Goal: Information Seeking & Learning: Learn about a topic

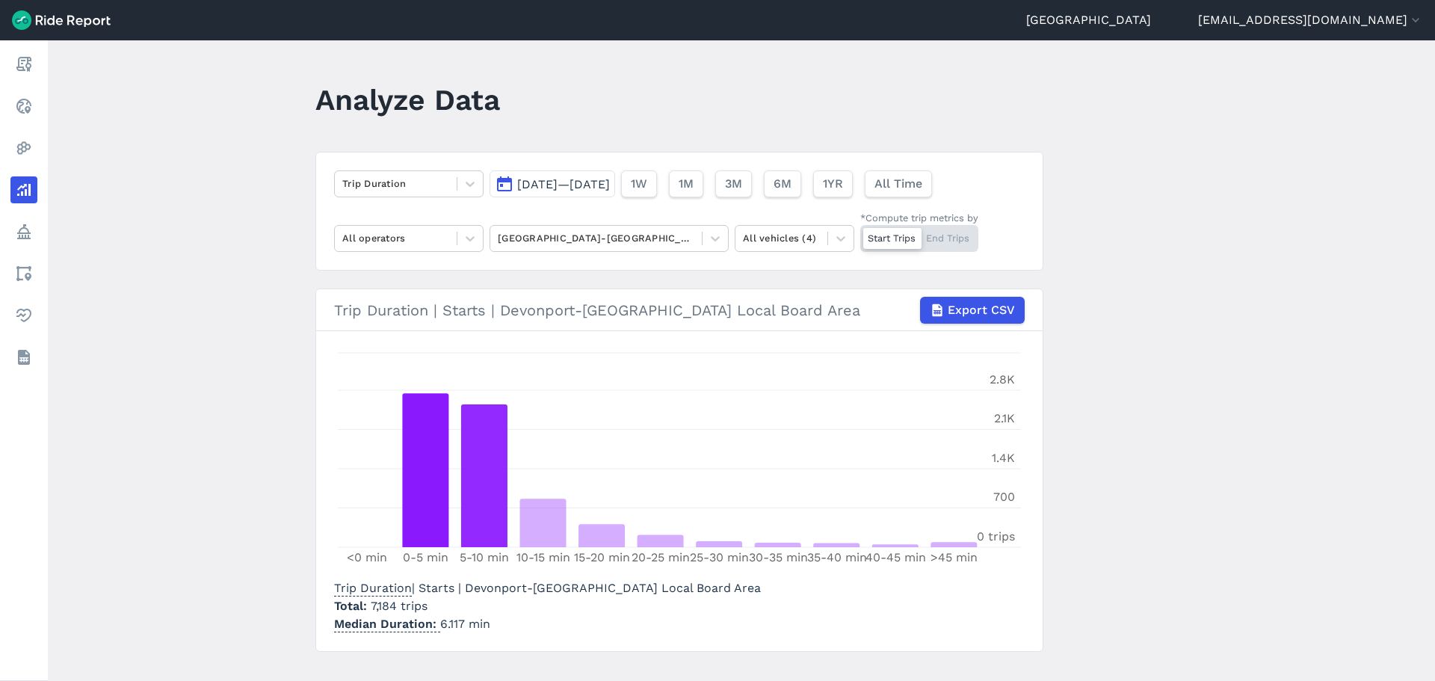
click at [230, 383] on main "Analyze Data Trip Duration [DATE]—[DATE] 1W 1M 3M 6M 1YR All Time All operators…" at bounding box center [742, 360] width 1388 height 641
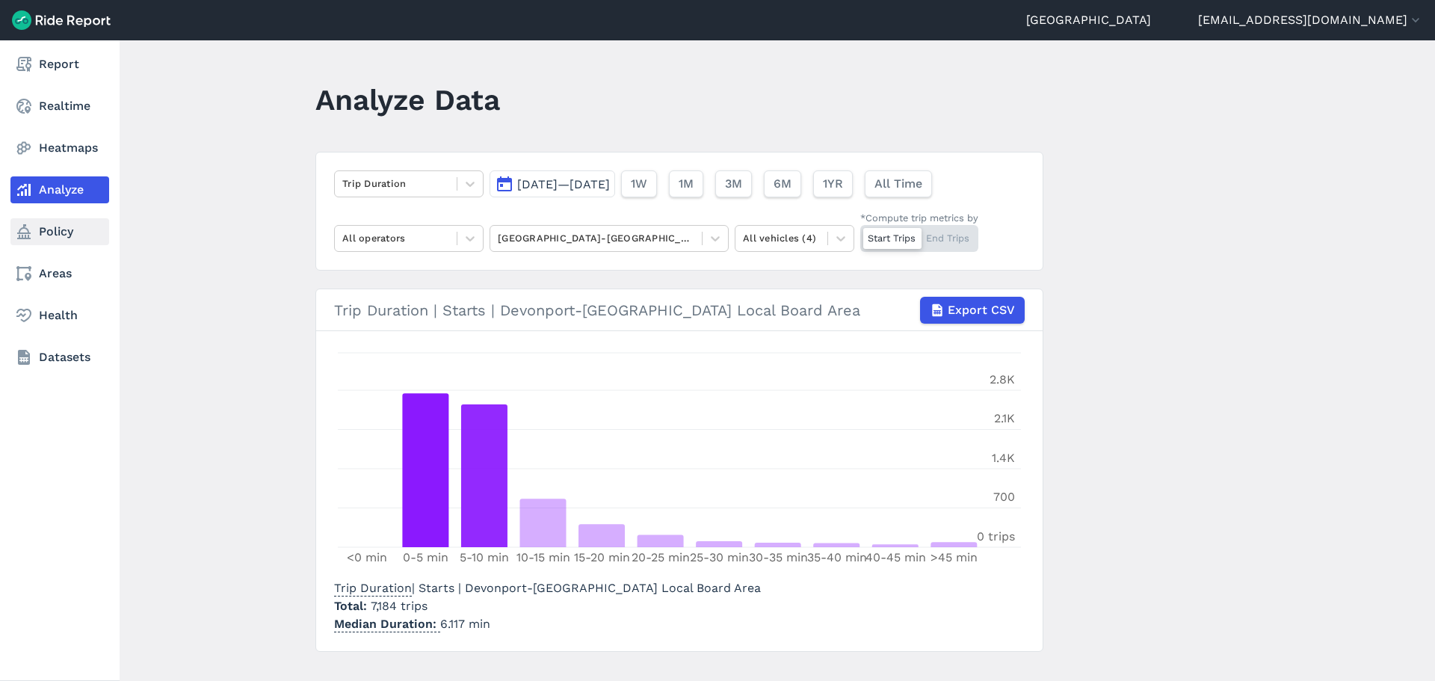
drag, startPoint x: 35, startPoint y: 237, endPoint x: 48, endPoint y: 224, distance: 18.5
click at [35, 237] on link "Policy" at bounding box center [59, 231] width 99 height 27
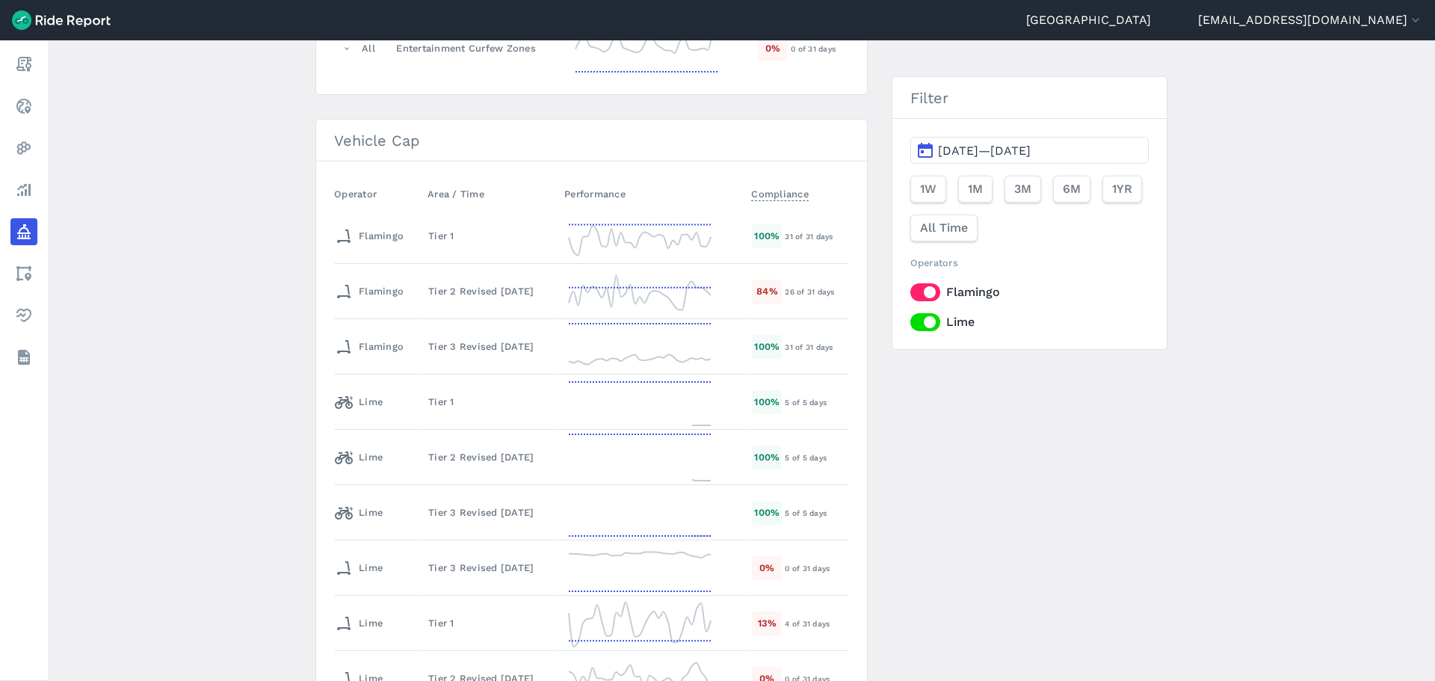
scroll to position [299, 0]
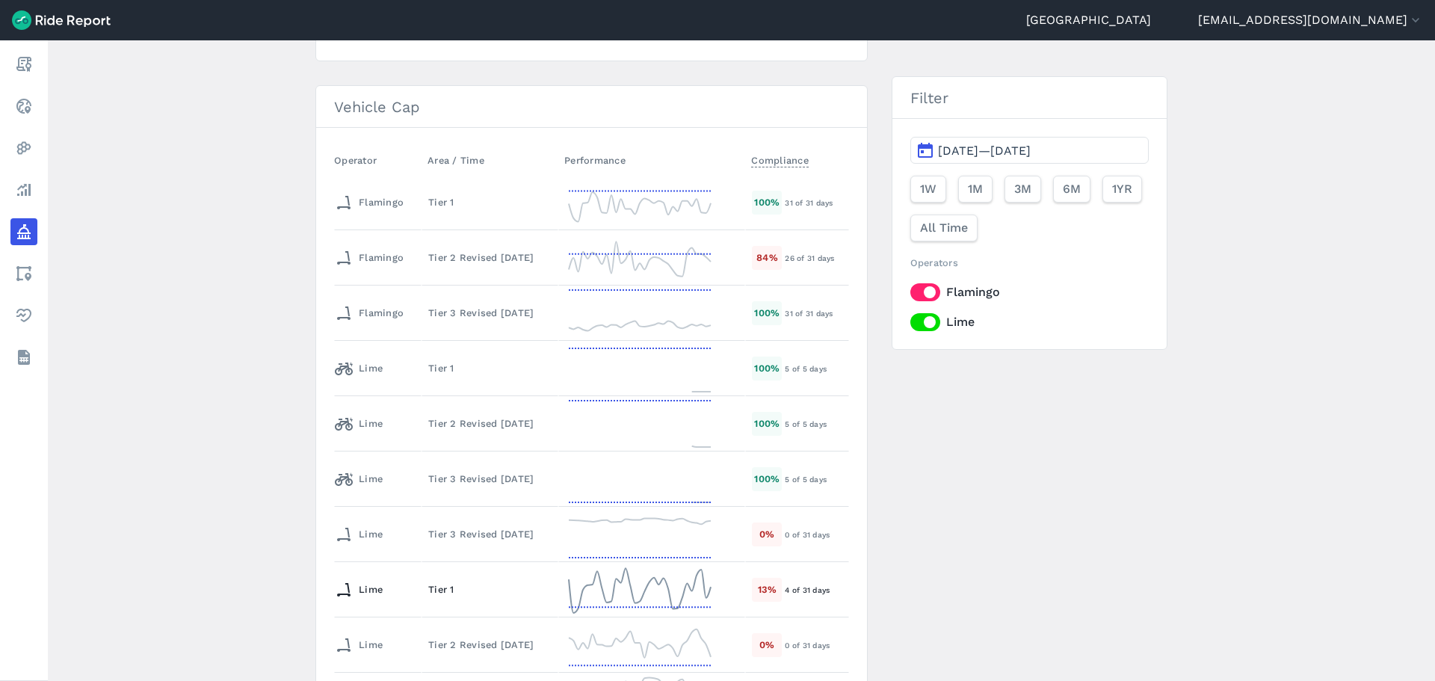
click at [453, 585] on div "Tier 1" at bounding box center [489, 589] width 123 height 14
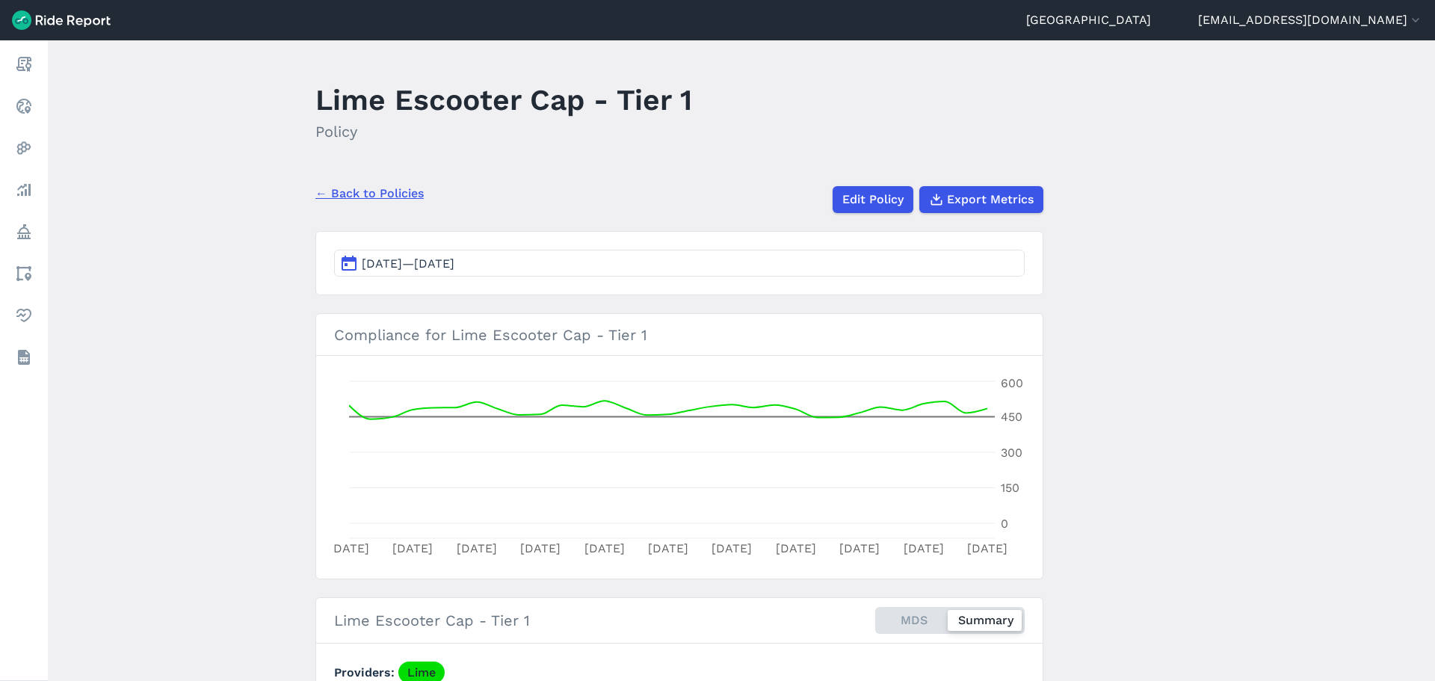
click at [392, 203] on div "← Back to Policies Edit Policy Export Metrics" at bounding box center [680, 193] width 728 height 39
click at [392, 200] on link "← Back to Policies" at bounding box center [370, 194] width 108 height 18
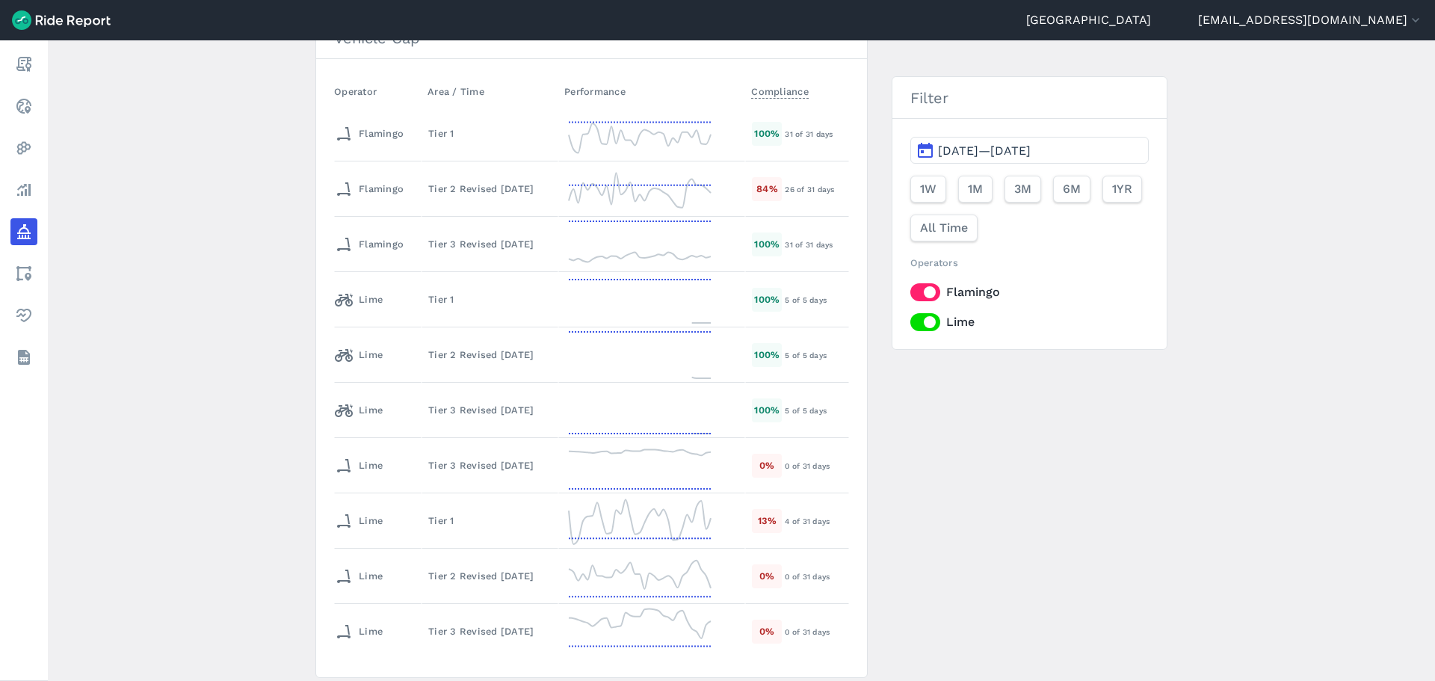
scroll to position [419, 0]
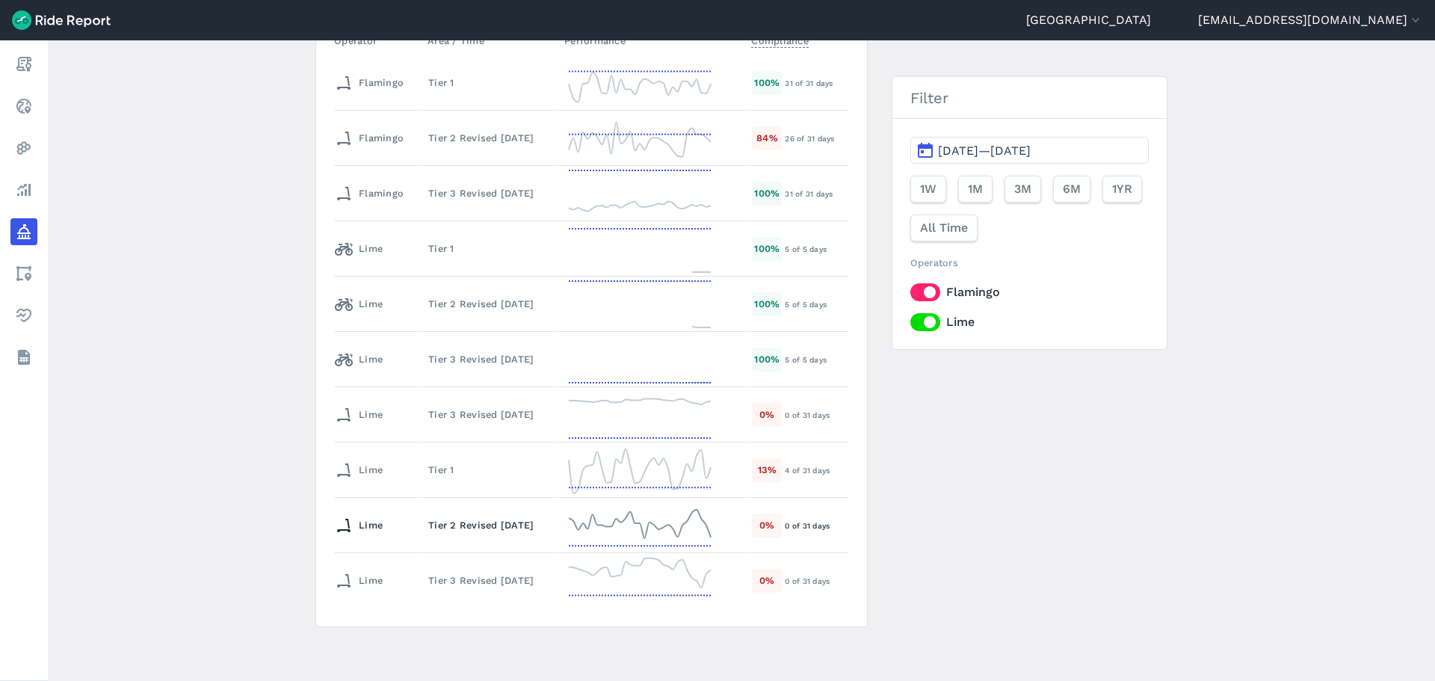
click at [482, 515] on td "Tier 2 Revised [DATE]" at bounding box center [490, 525] width 137 height 55
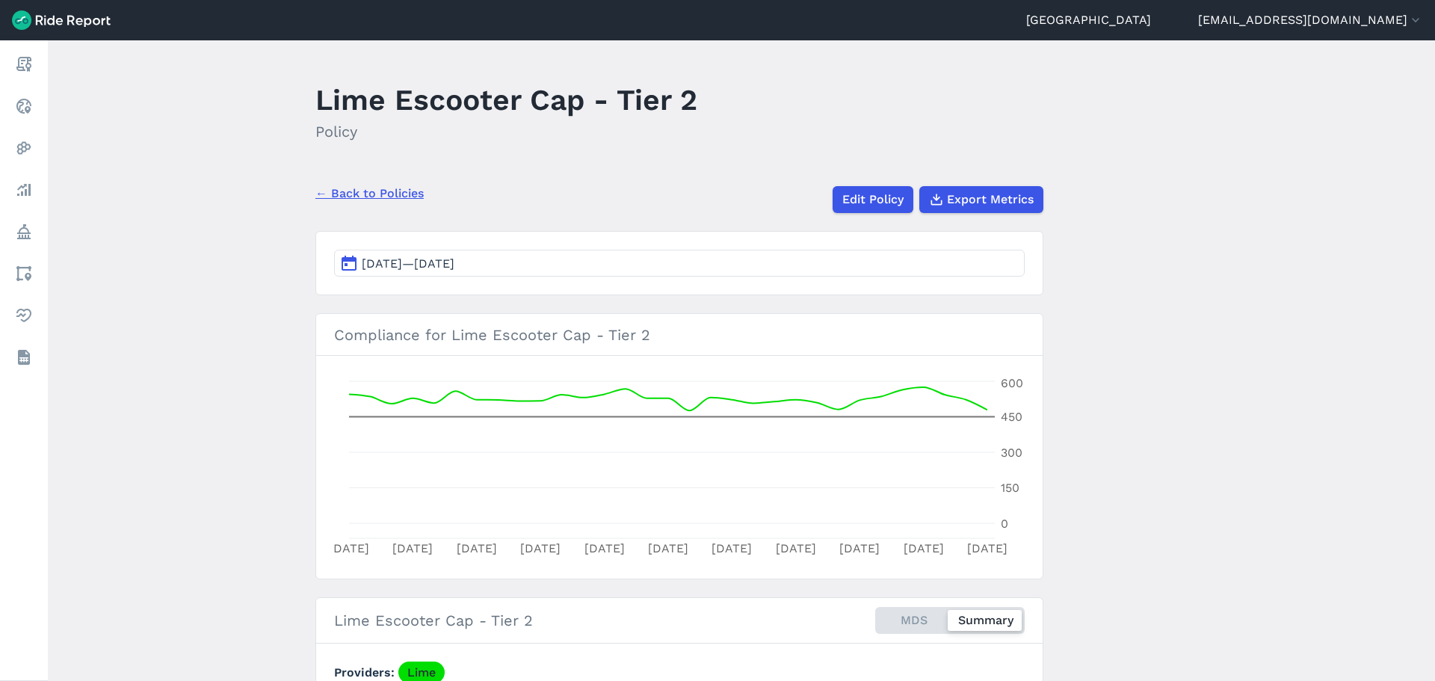
click at [250, 482] on main "Lime Escooter Cap - Tier 2 Policy ← Back to Policies Edit Policy Export Metrics…" at bounding box center [742, 360] width 1388 height 641
click at [255, 414] on main "Lime Escooter Cap - Tier 2 Policy ← Back to Policies Edit Policy Export Metrics…" at bounding box center [742, 360] width 1388 height 641
click at [359, 197] on link "← Back to Policies" at bounding box center [370, 194] width 108 height 18
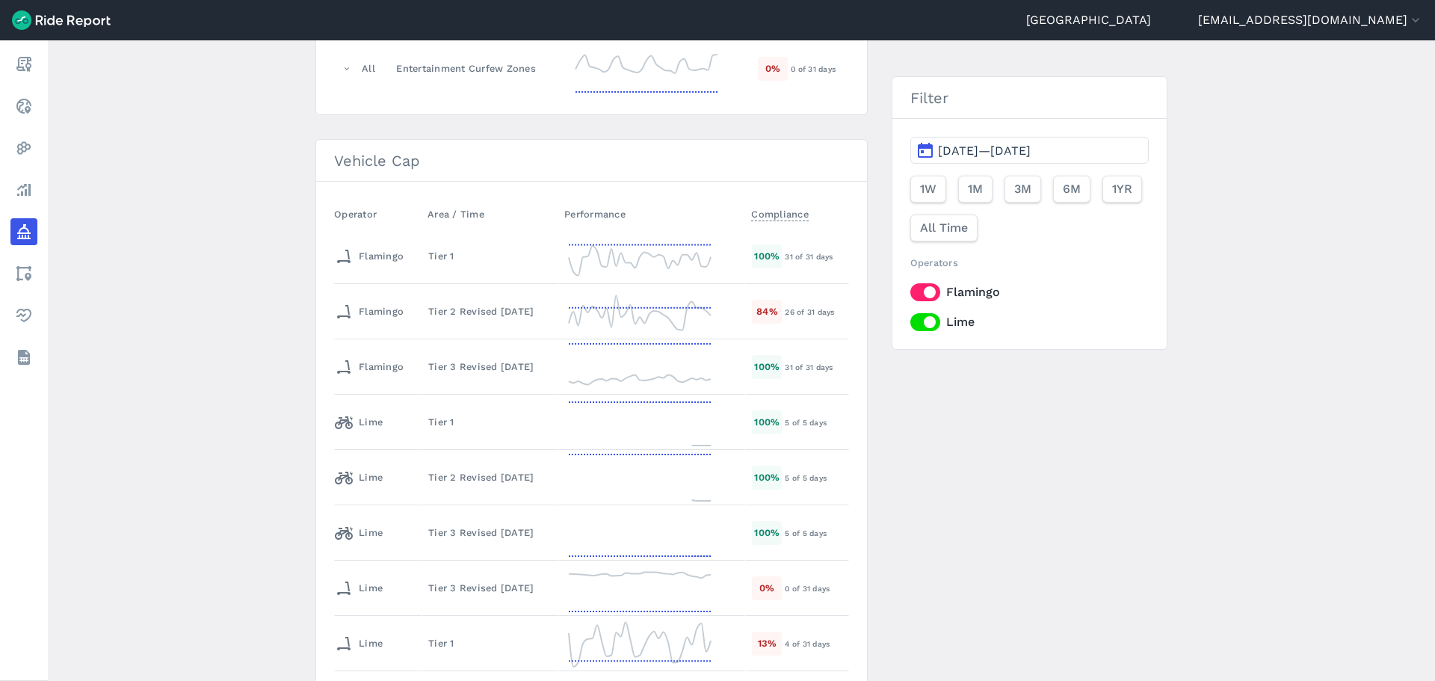
scroll to position [299, 0]
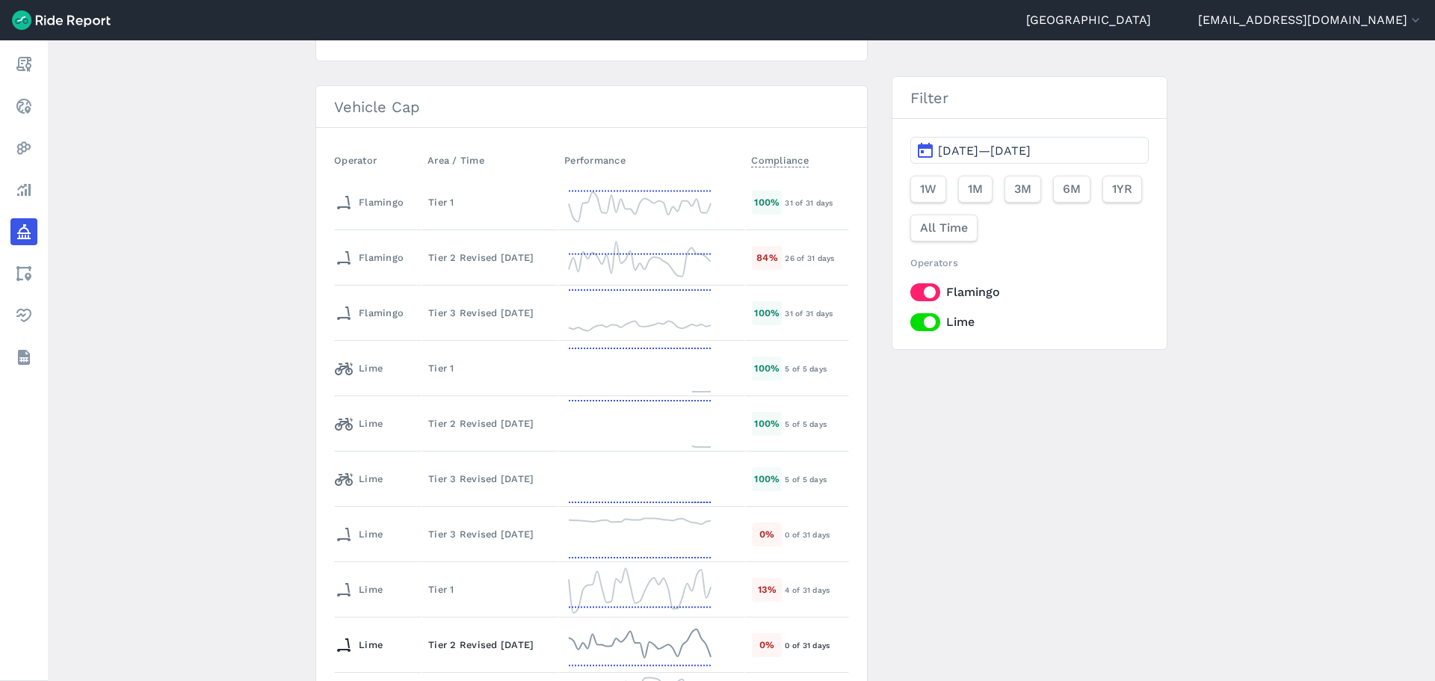
click at [441, 647] on div "Tier 2 Revised [DATE]" at bounding box center [489, 645] width 123 height 14
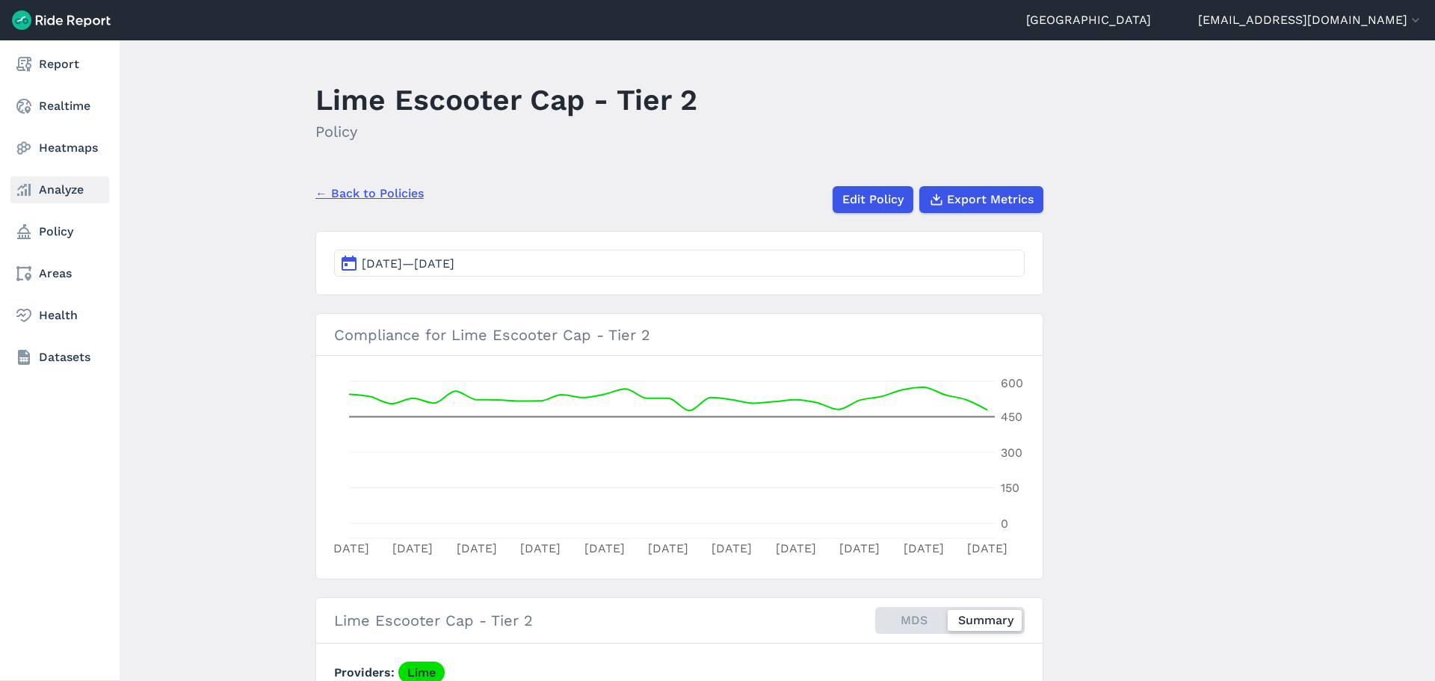
click at [56, 185] on link "Analyze" at bounding box center [59, 189] width 99 height 27
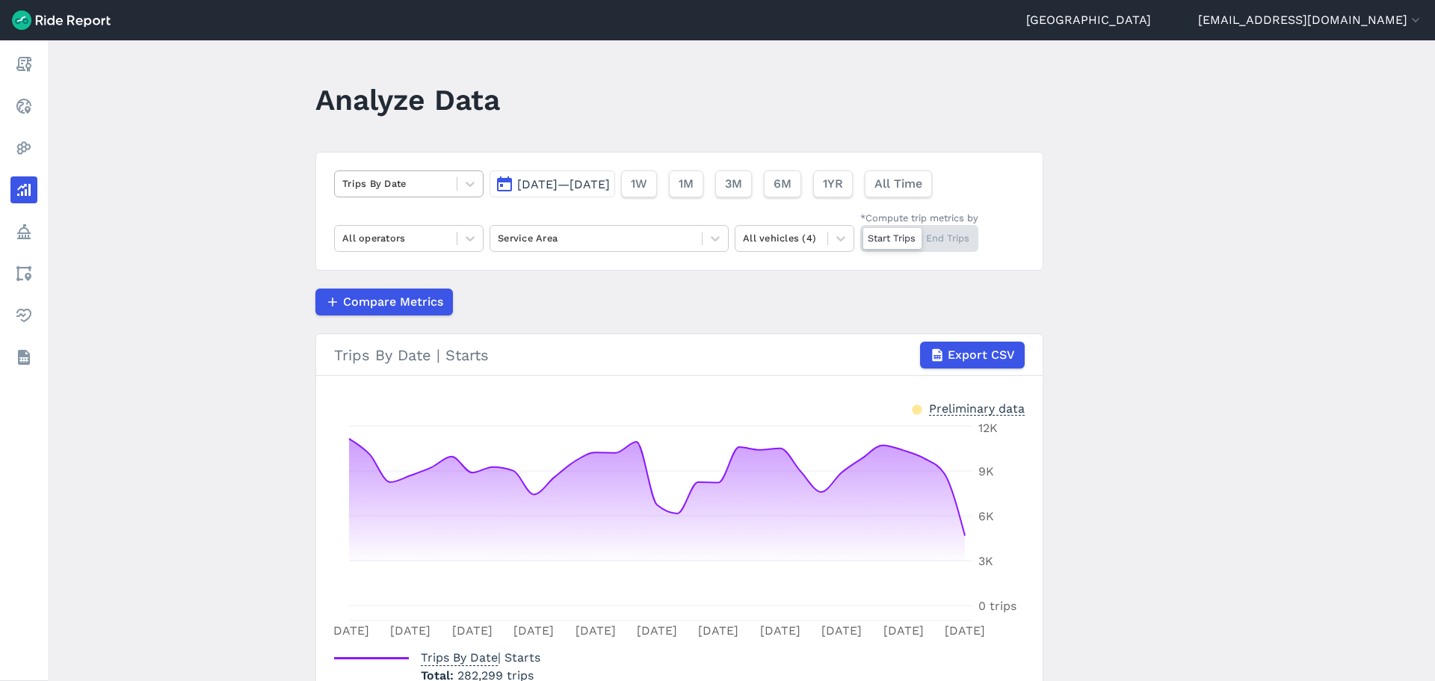
click at [446, 182] on div at bounding box center [395, 183] width 107 height 17
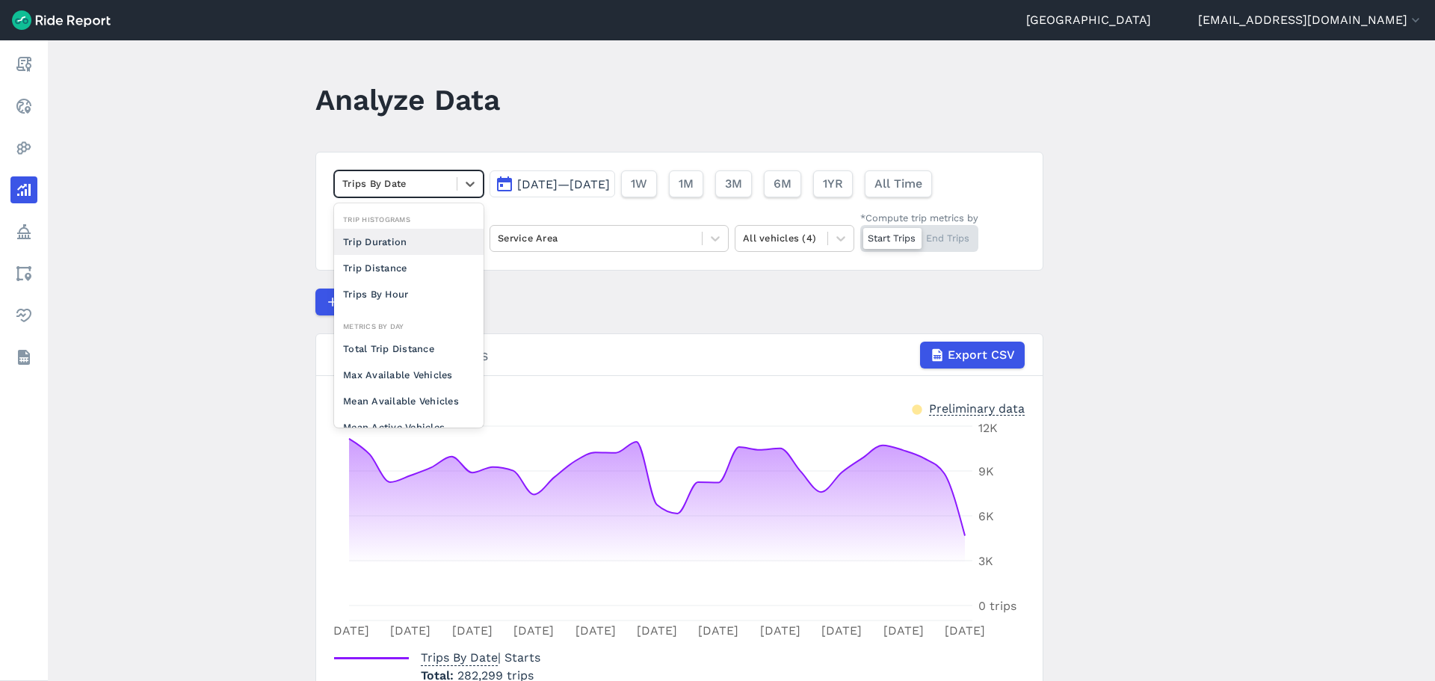
click at [259, 247] on main "Analyze Data option Trip Duration focused, 0 of 2. 10 results available. Use Up…" at bounding box center [742, 360] width 1388 height 641
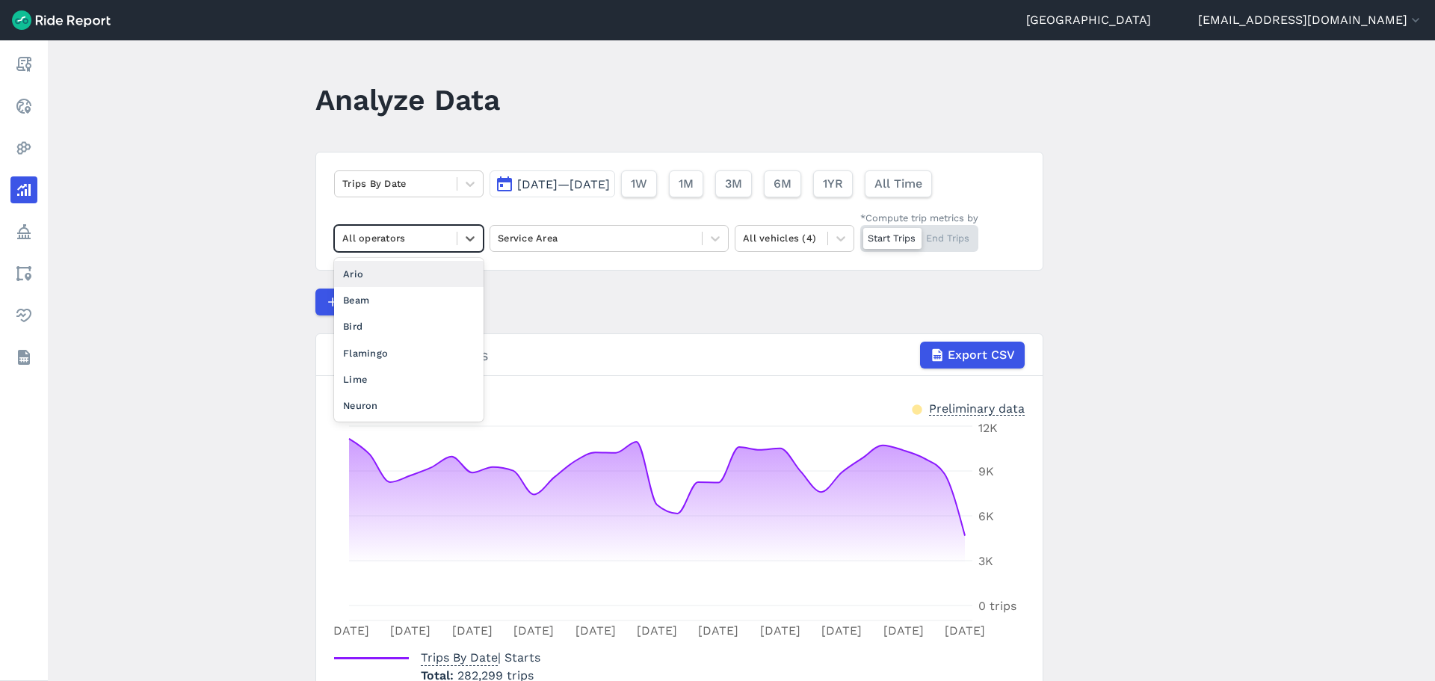
click at [449, 230] on div "All operators" at bounding box center [396, 238] width 122 height 23
click at [381, 347] on div "Flamingo" at bounding box center [409, 353] width 150 height 26
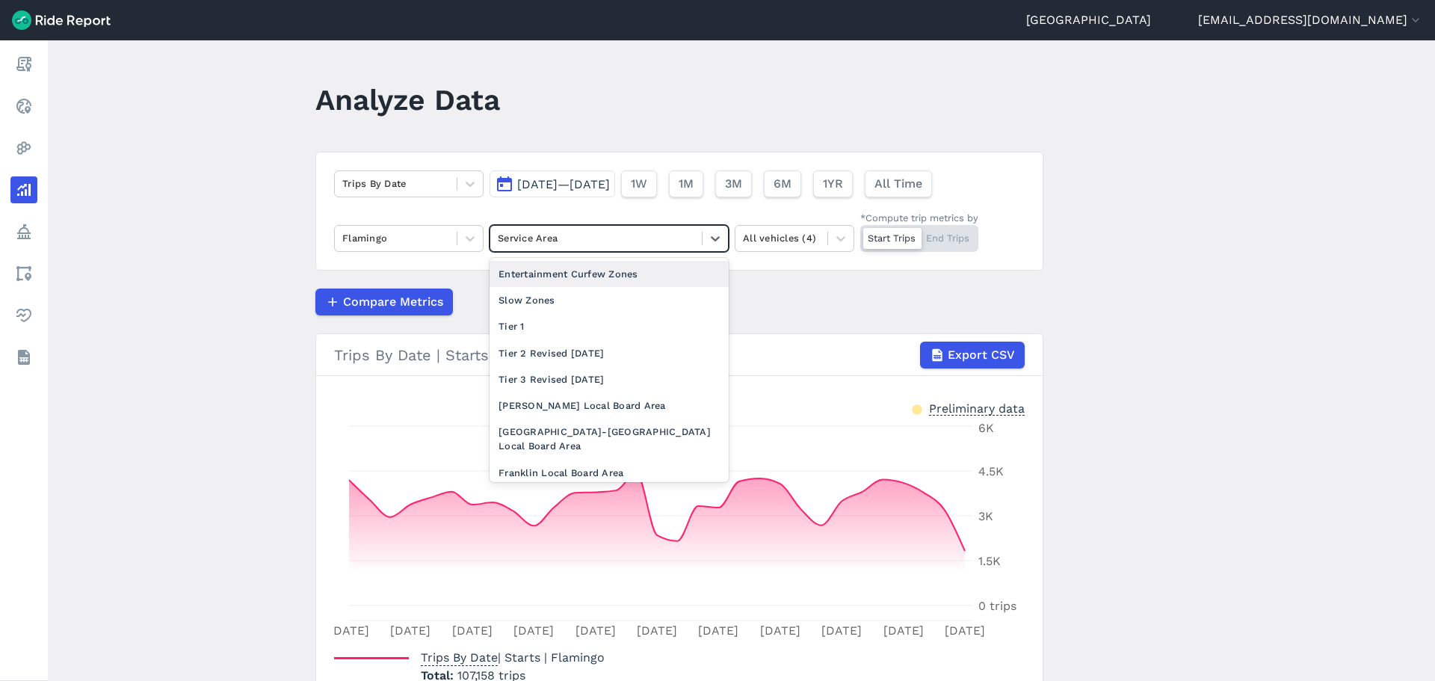
click at [595, 233] on div at bounding box center [596, 238] width 197 height 17
click at [562, 314] on div "Tier 1" at bounding box center [609, 326] width 239 height 26
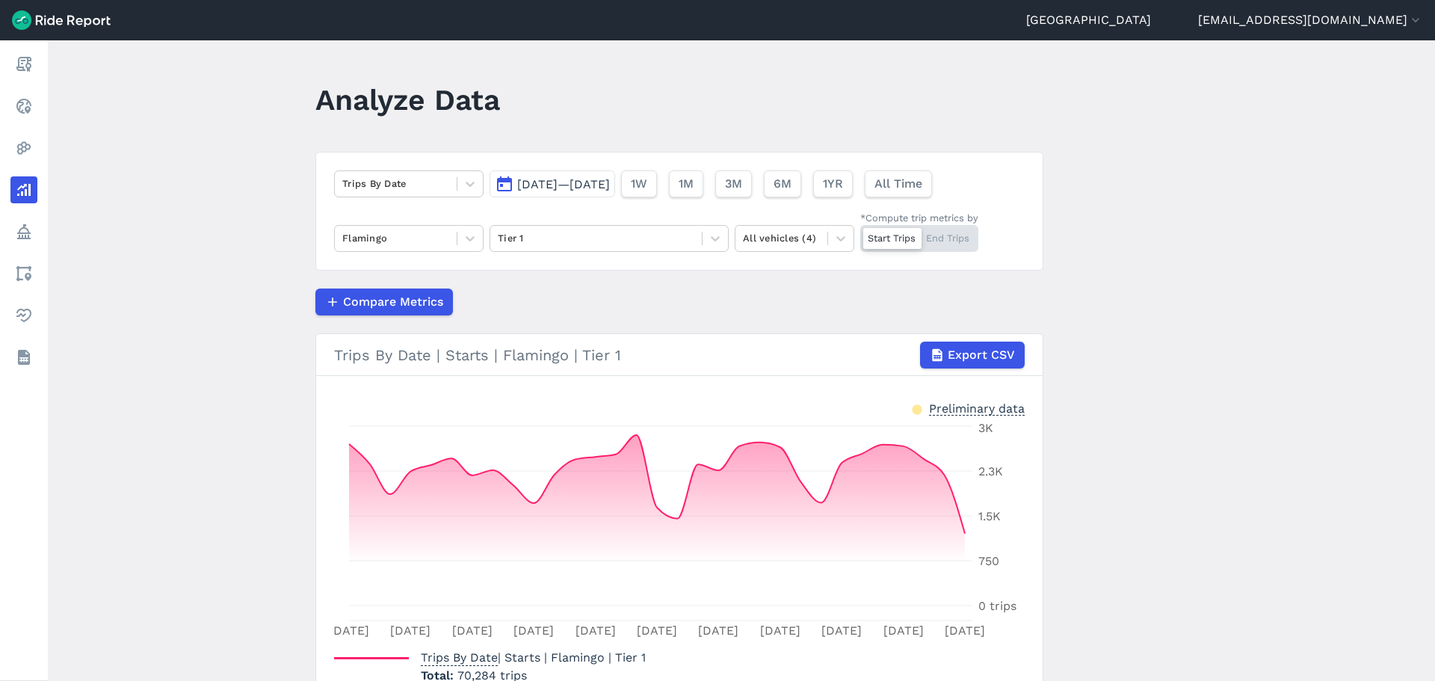
click at [603, 194] on button "[DATE]—[DATE]" at bounding box center [553, 183] width 126 height 27
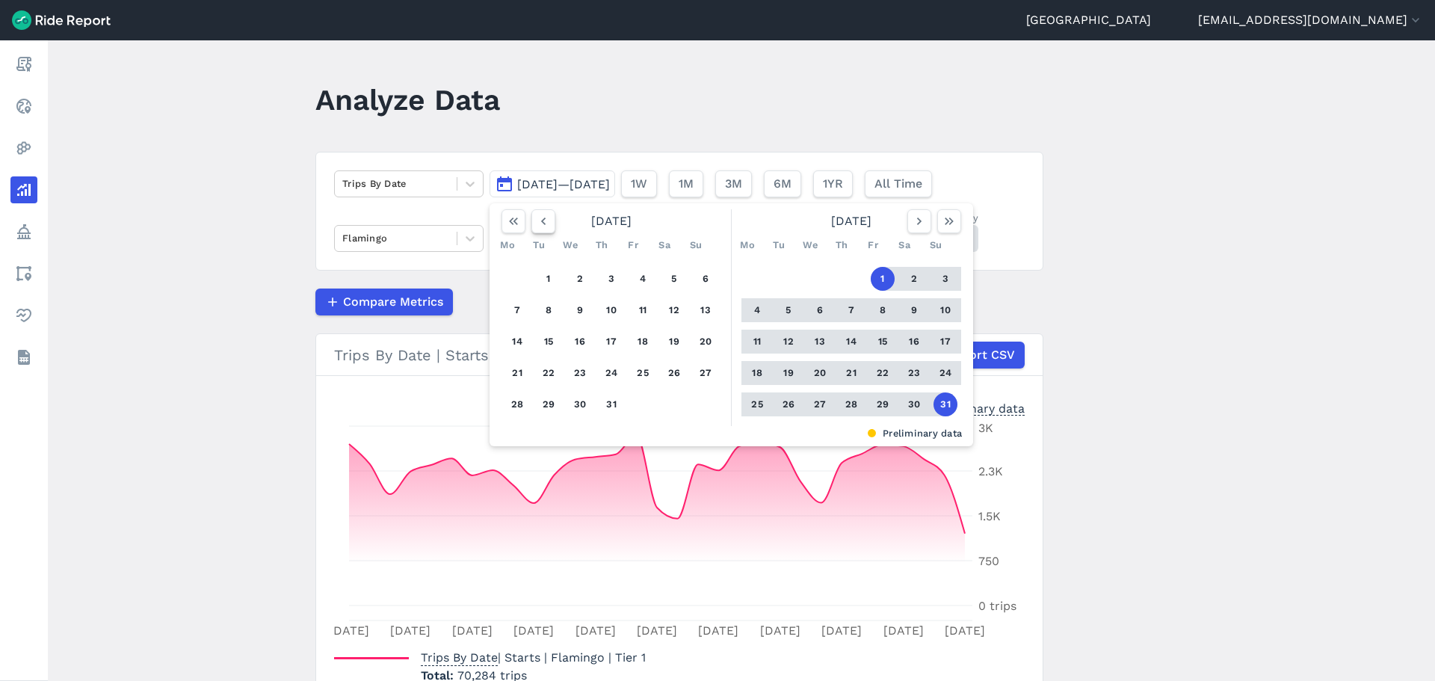
click at [544, 218] on icon "button" at bounding box center [543, 221] width 15 height 15
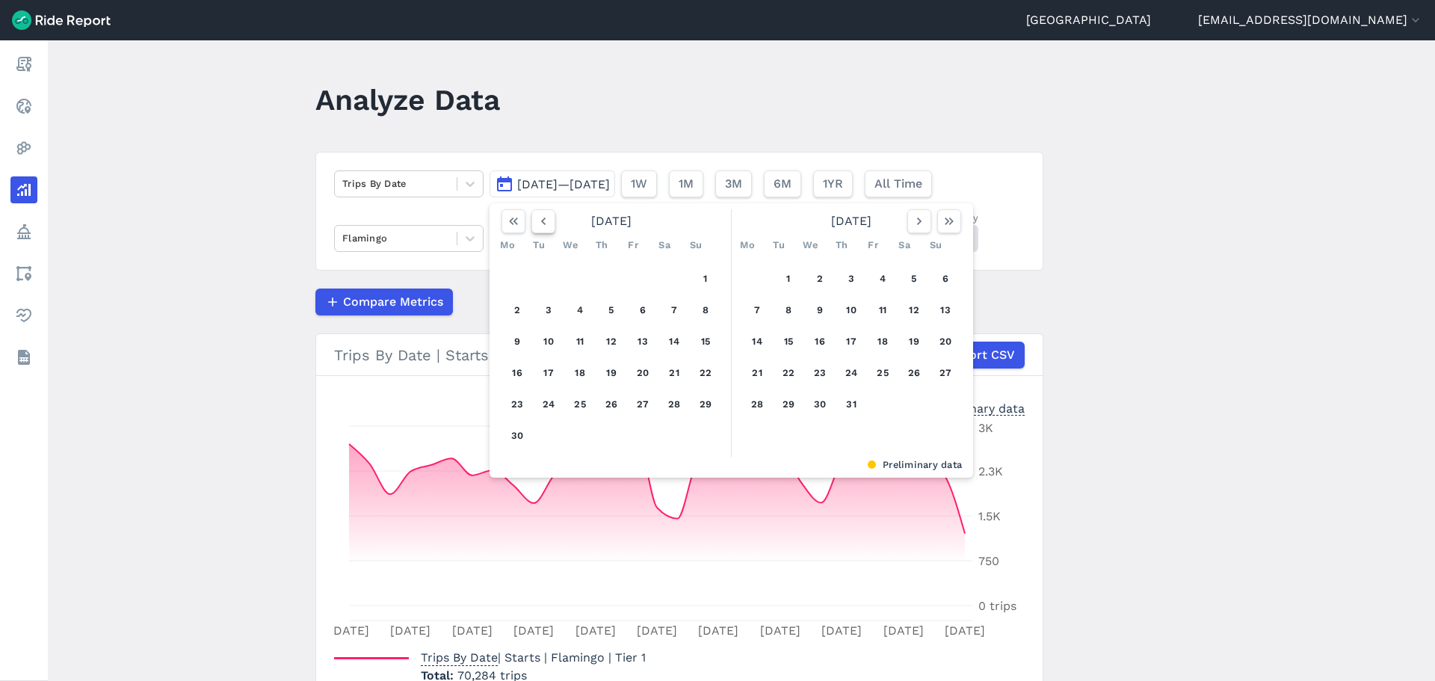
click at [544, 218] on icon "button" at bounding box center [543, 221] width 15 height 15
drag, startPoint x: 904, startPoint y: 277, endPoint x: 905, endPoint y: 286, distance: 9.0
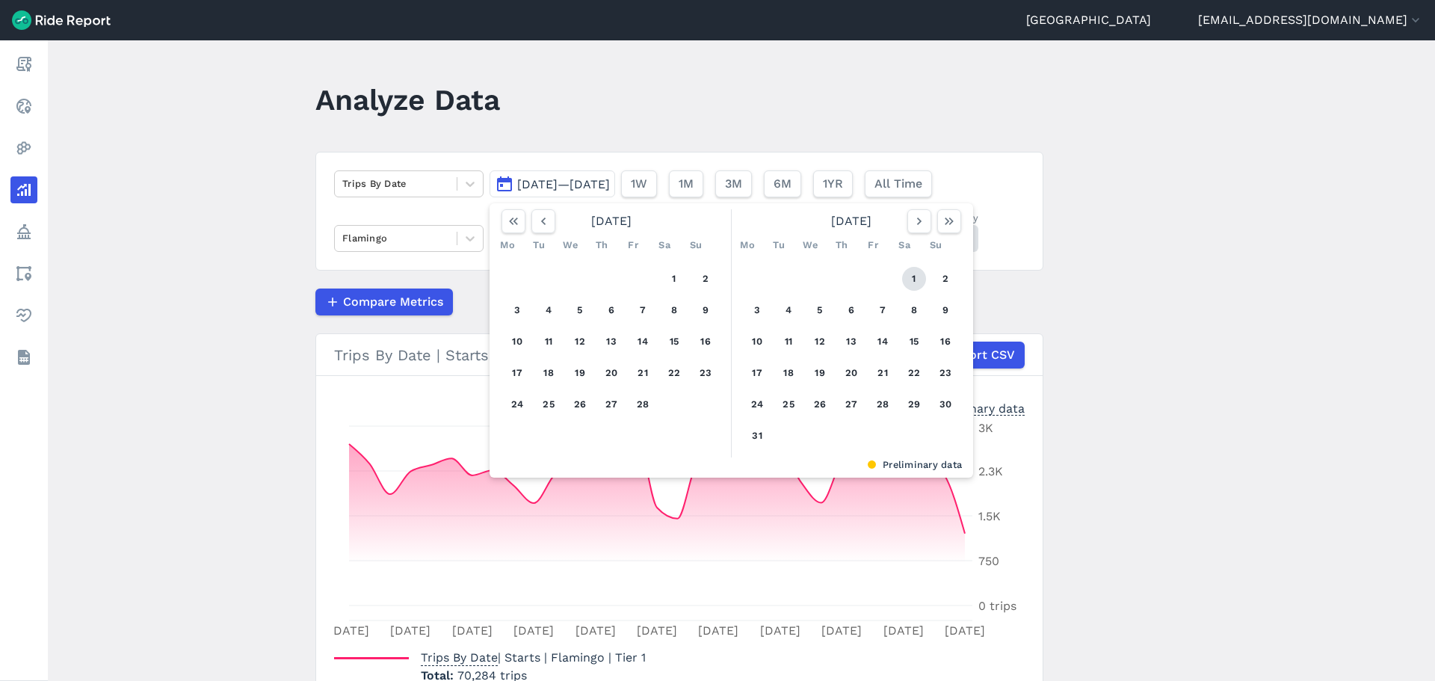
click at [905, 277] on button "1" at bounding box center [914, 279] width 24 height 24
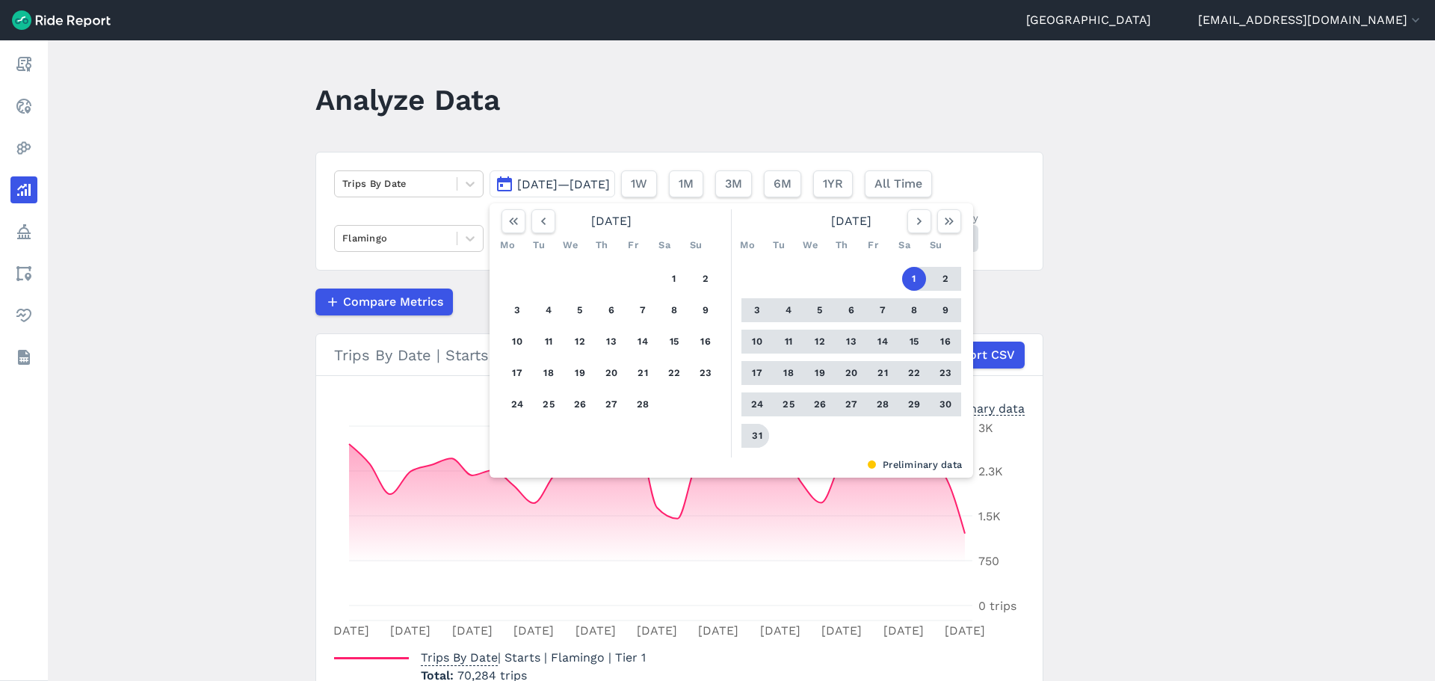
click at [752, 431] on button "31" at bounding box center [757, 436] width 24 height 24
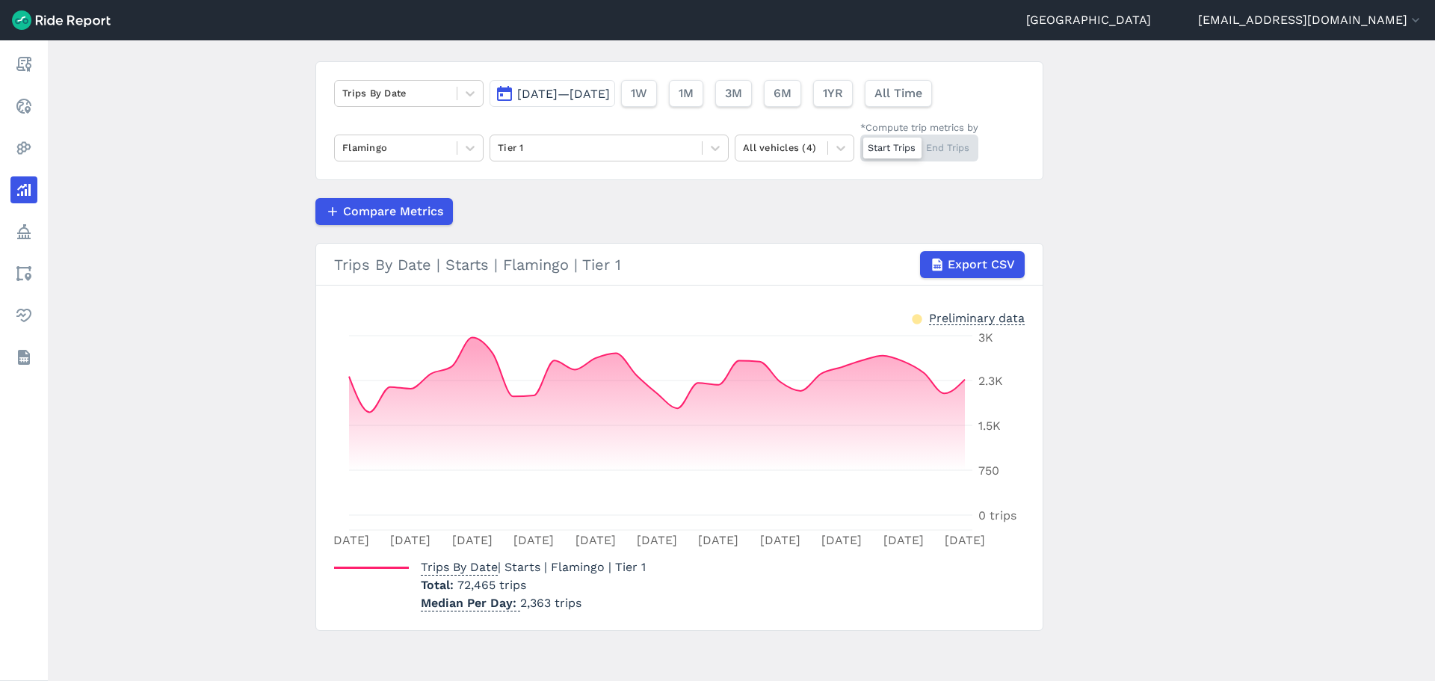
scroll to position [94, 0]
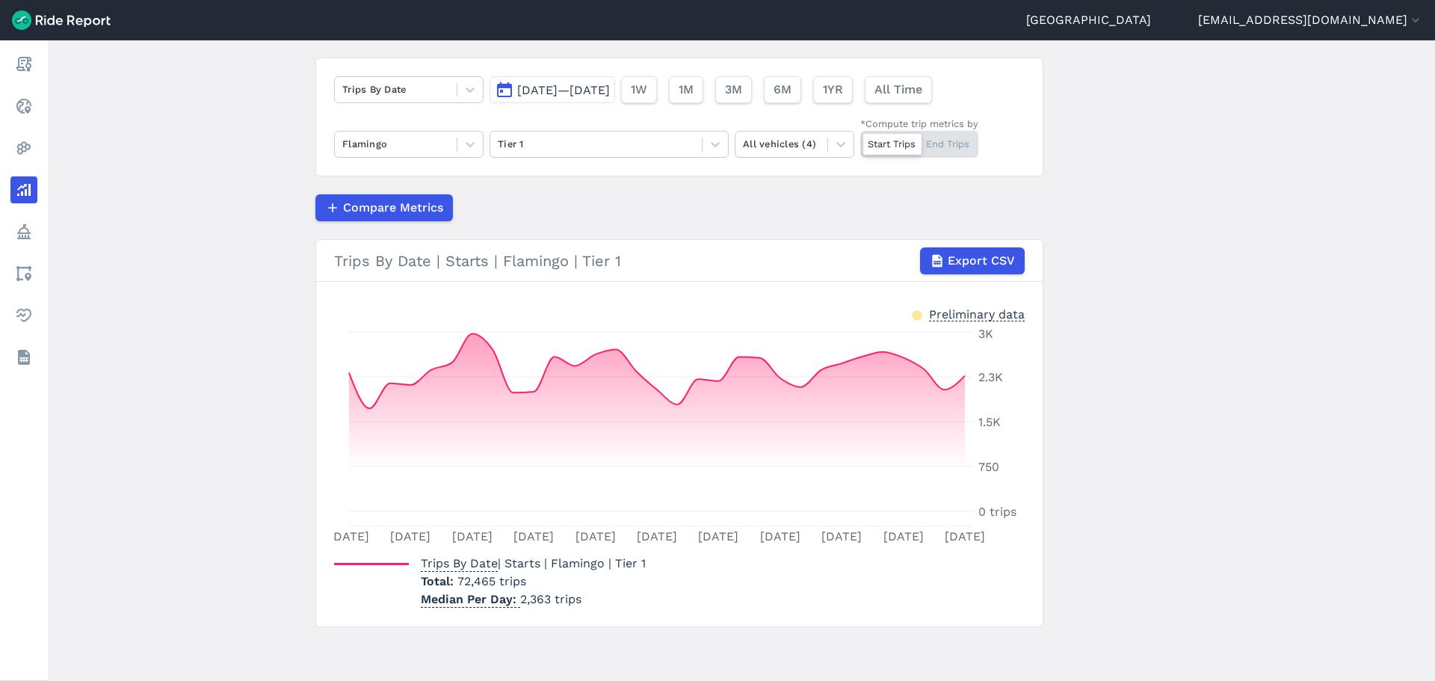
click at [573, 94] on span "[DATE]—[DATE]" at bounding box center [563, 90] width 93 height 14
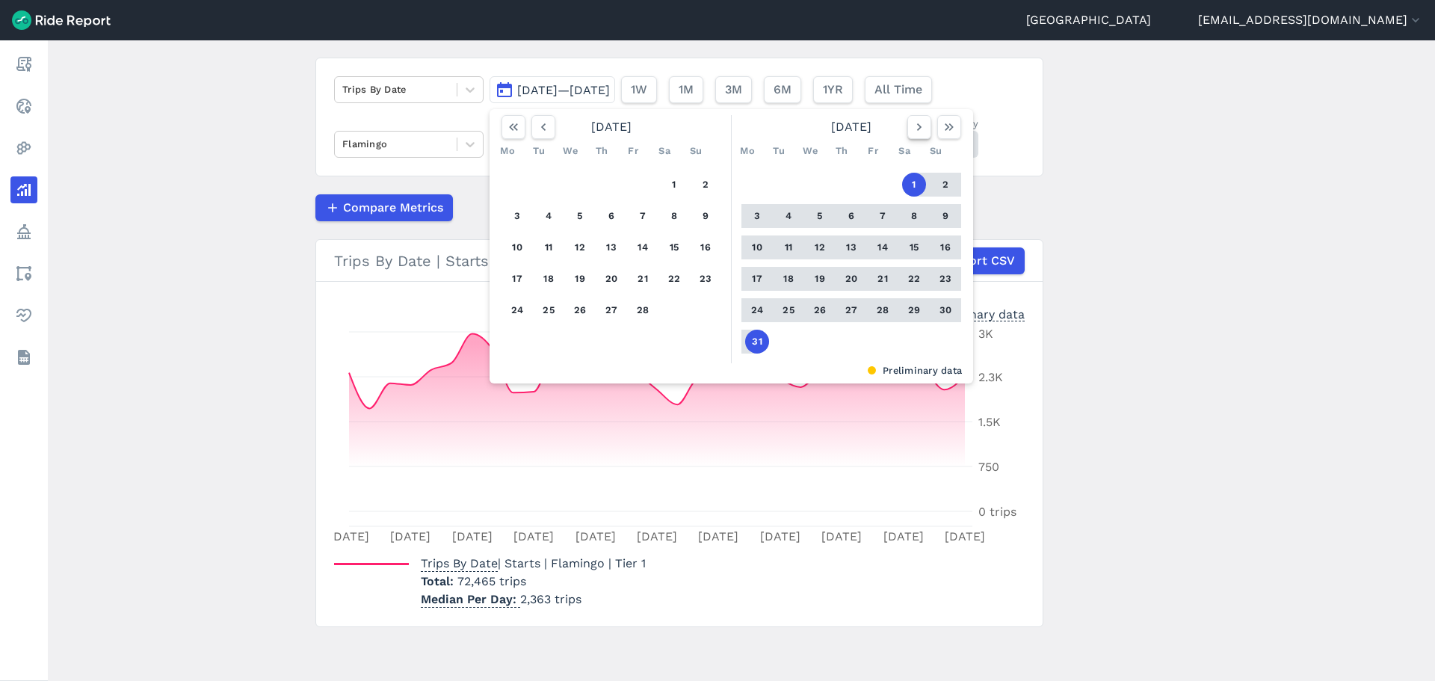
click at [918, 126] on icon "button" at bounding box center [919, 127] width 15 height 15
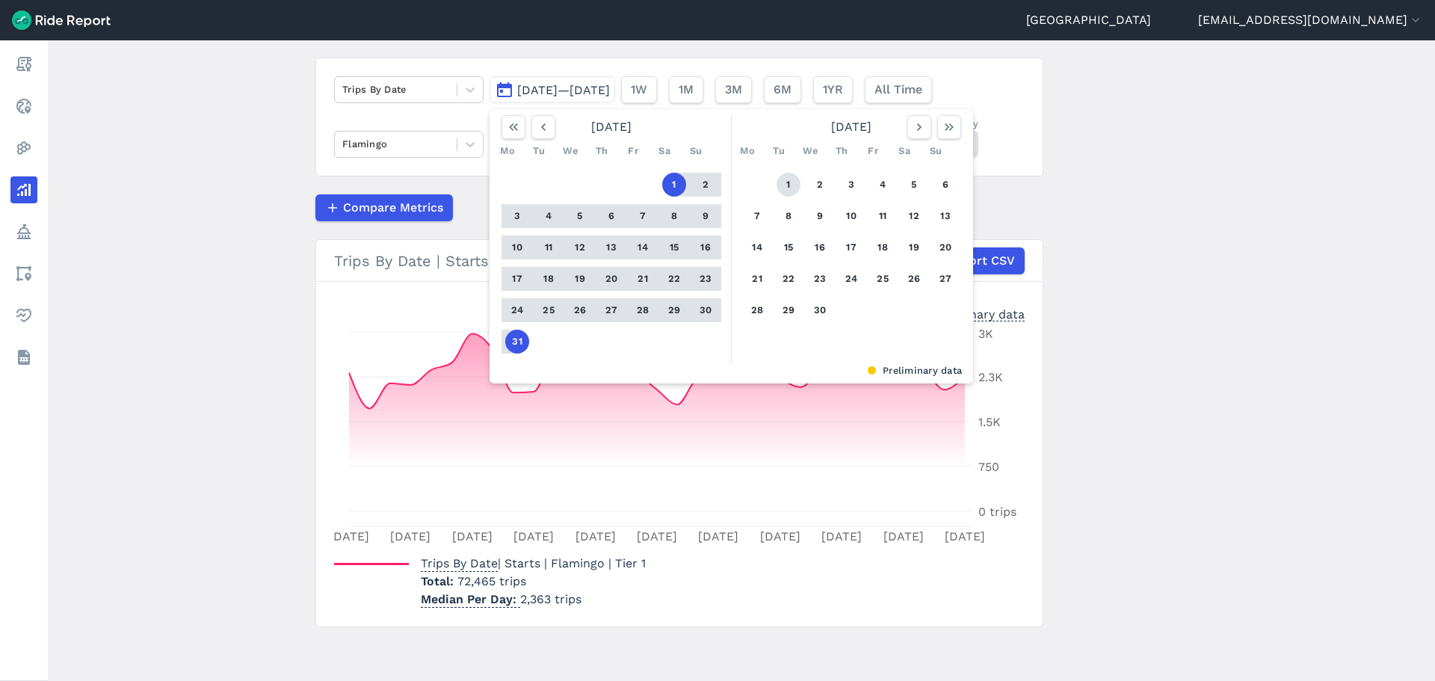
click at [777, 182] on button "1" at bounding box center [789, 185] width 24 height 24
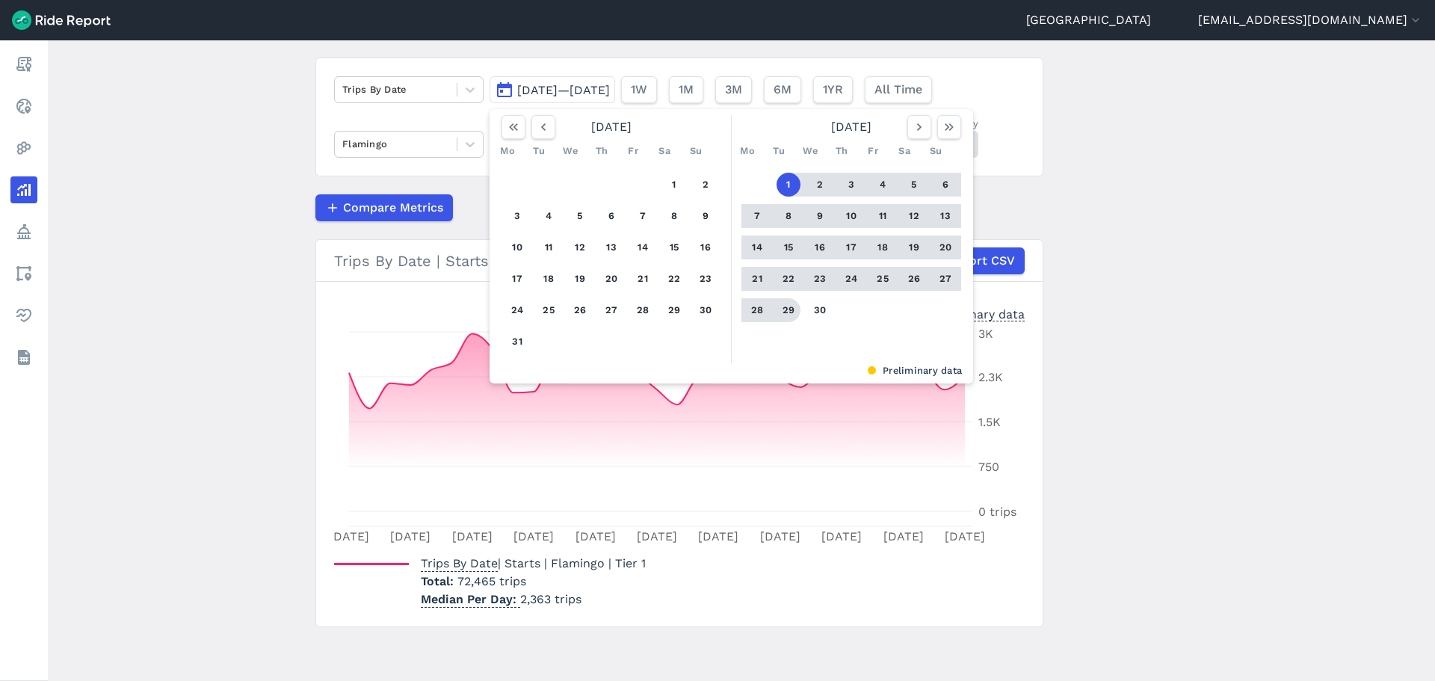
click at [808, 307] on button "30" at bounding box center [820, 310] width 24 height 24
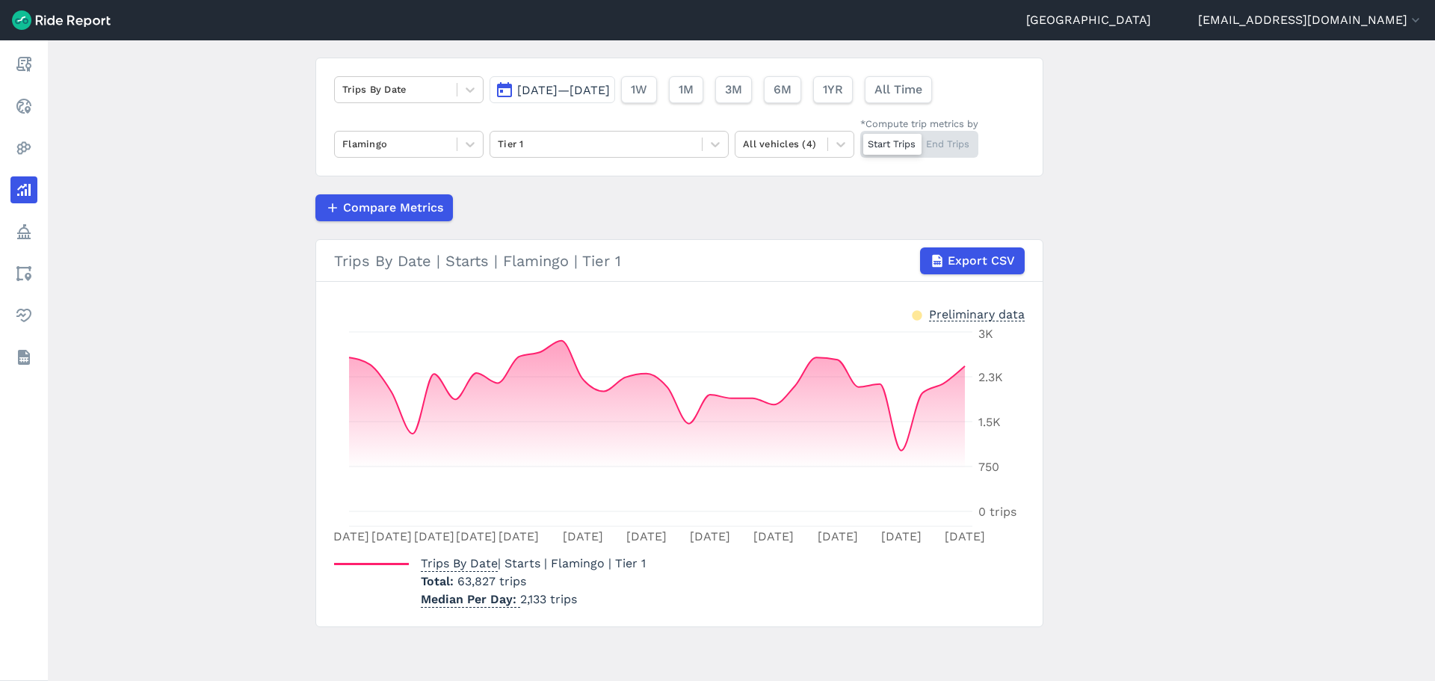
click at [595, 93] on span "[DATE]—[DATE]" at bounding box center [563, 90] width 93 height 14
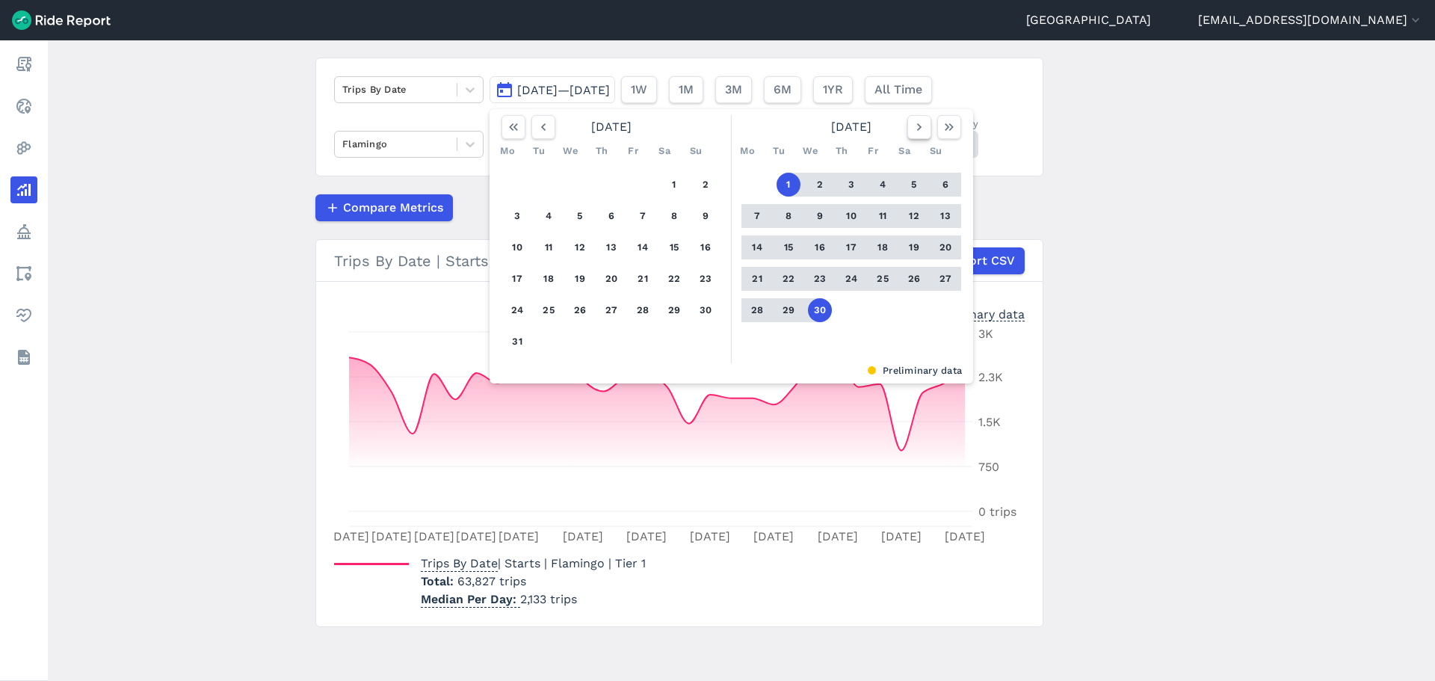
click at [914, 123] on icon "button" at bounding box center [919, 127] width 15 height 15
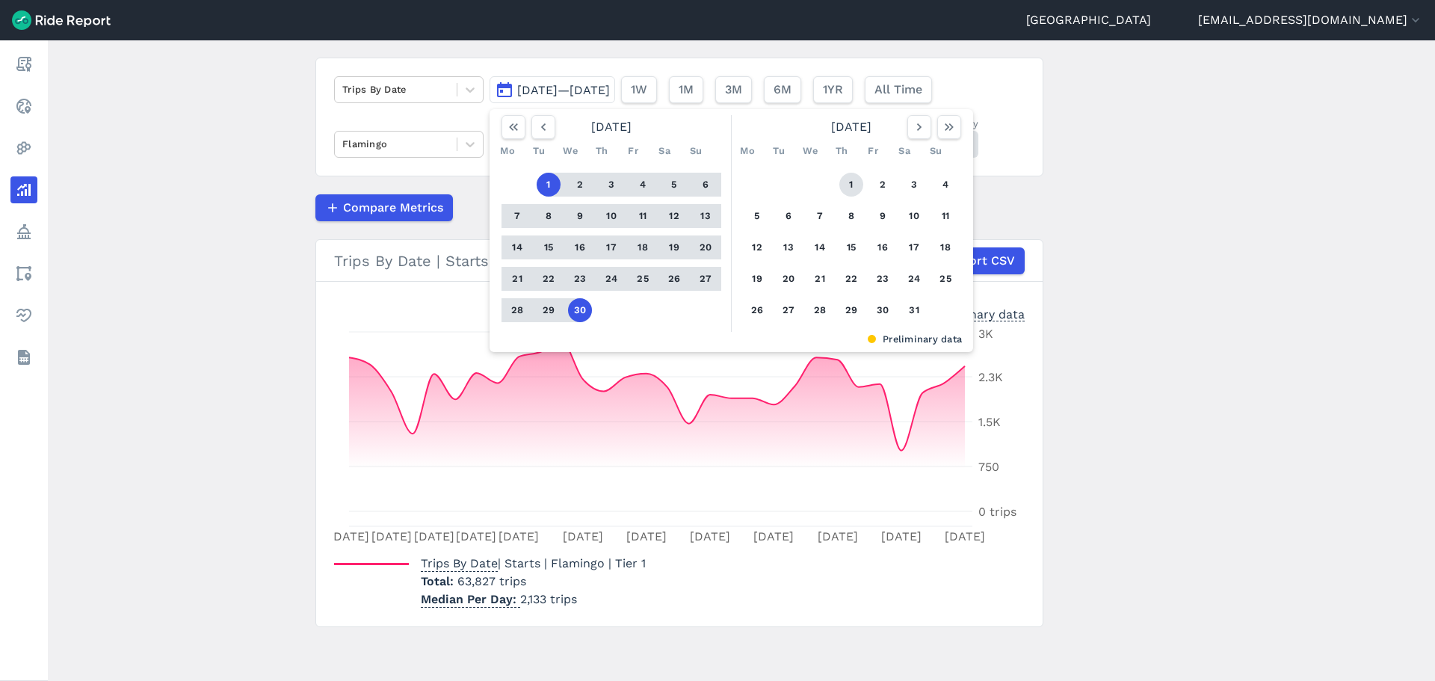
click at [853, 187] on button "1" at bounding box center [852, 185] width 24 height 24
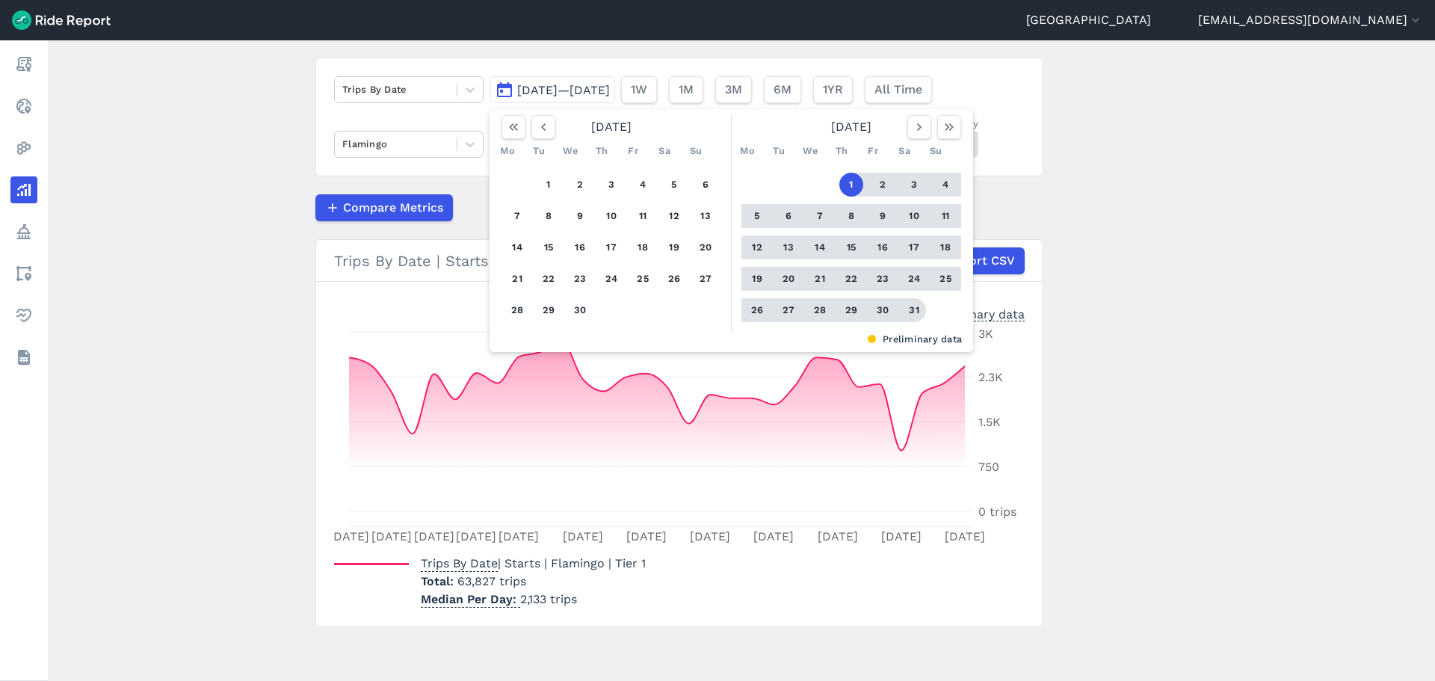
click at [910, 300] on button "31" at bounding box center [914, 310] width 24 height 24
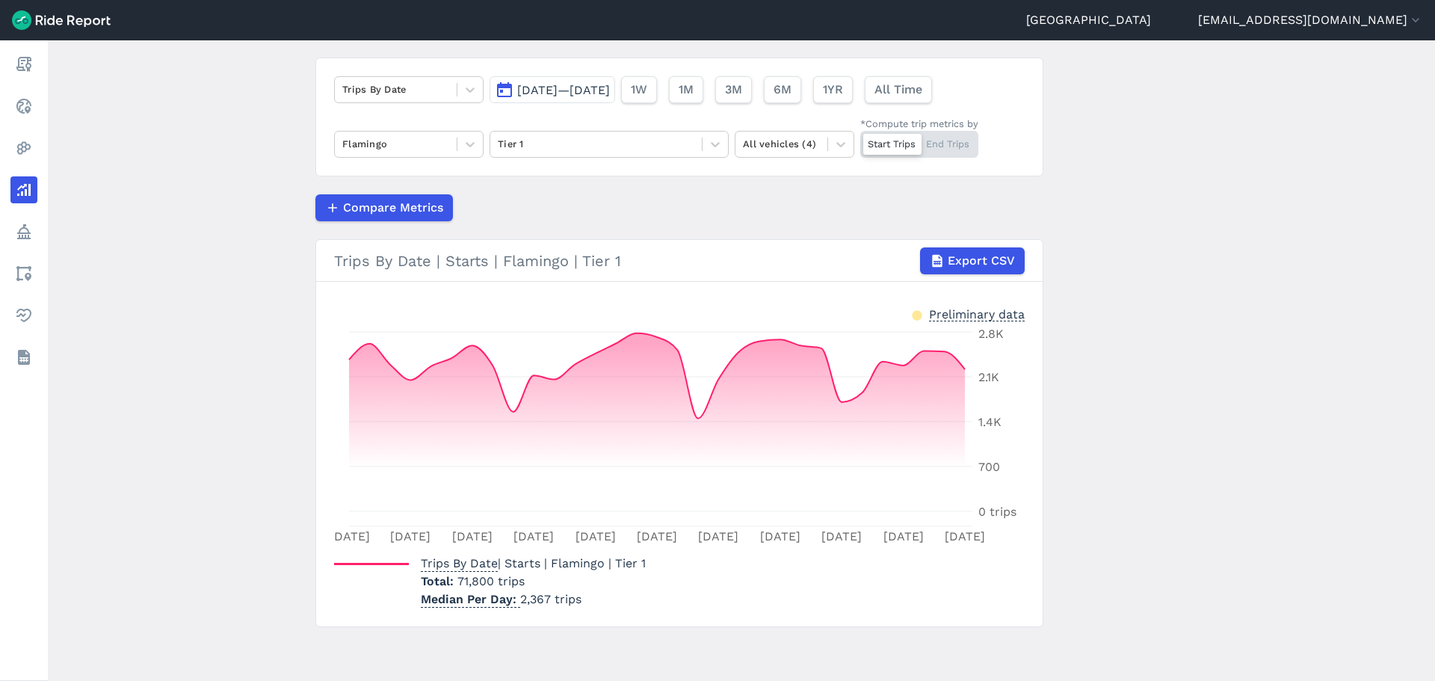
click at [615, 99] on button "[DATE]—[DATE]" at bounding box center [553, 89] width 126 height 27
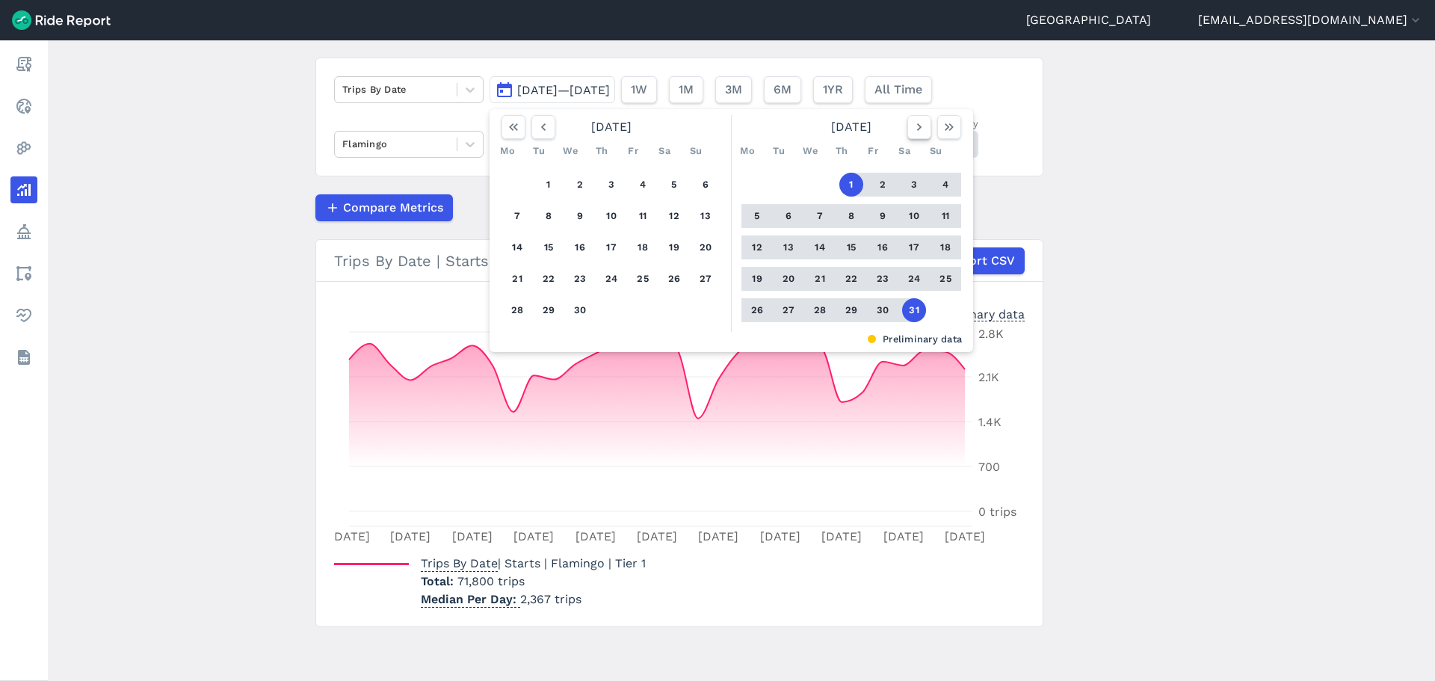
click at [916, 134] on icon "button" at bounding box center [919, 127] width 15 height 15
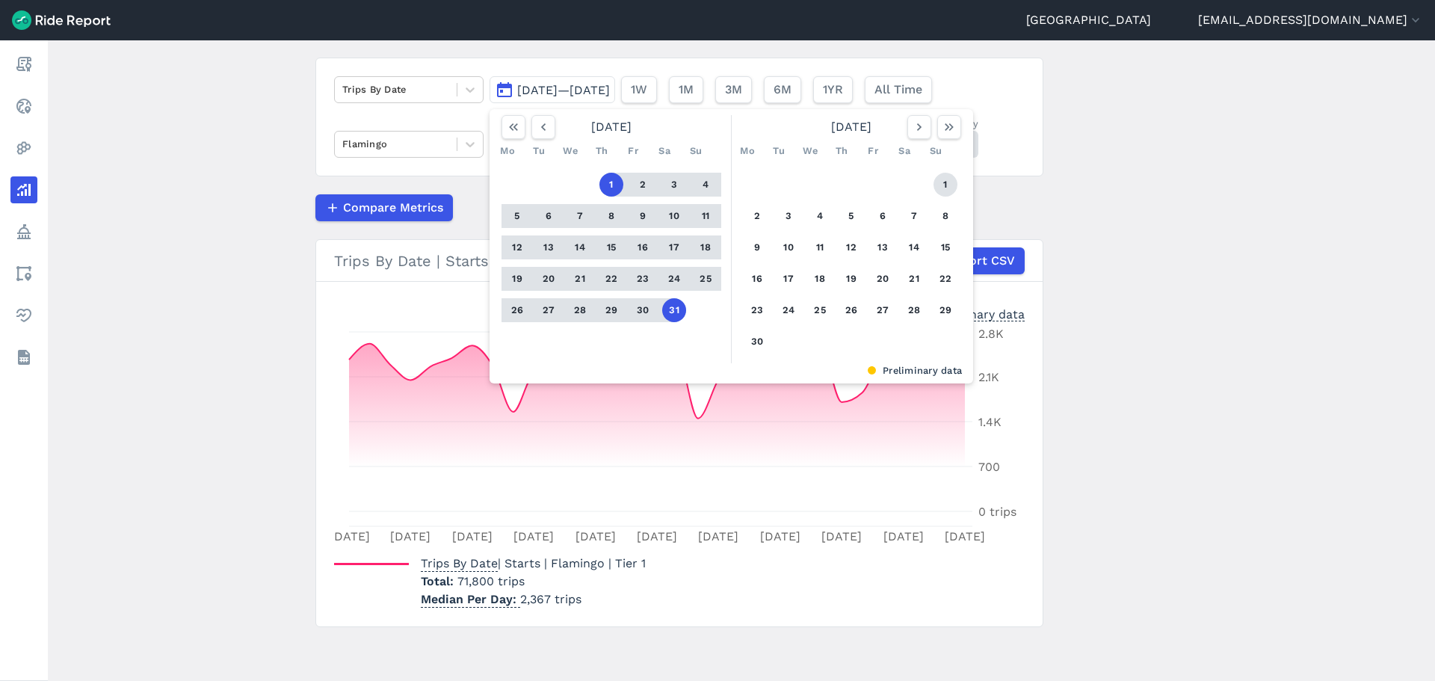
click at [939, 184] on button "1" at bounding box center [946, 185] width 24 height 24
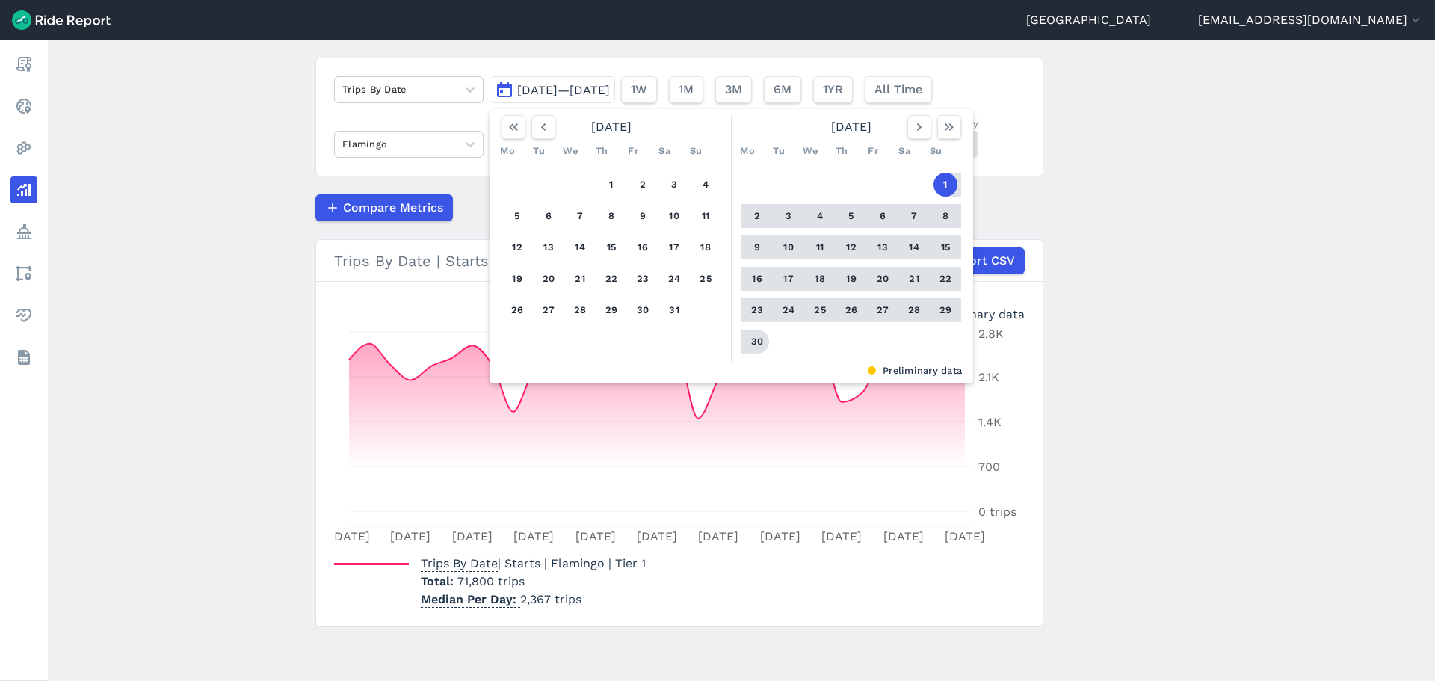
click at [751, 342] on button "30" at bounding box center [757, 342] width 24 height 24
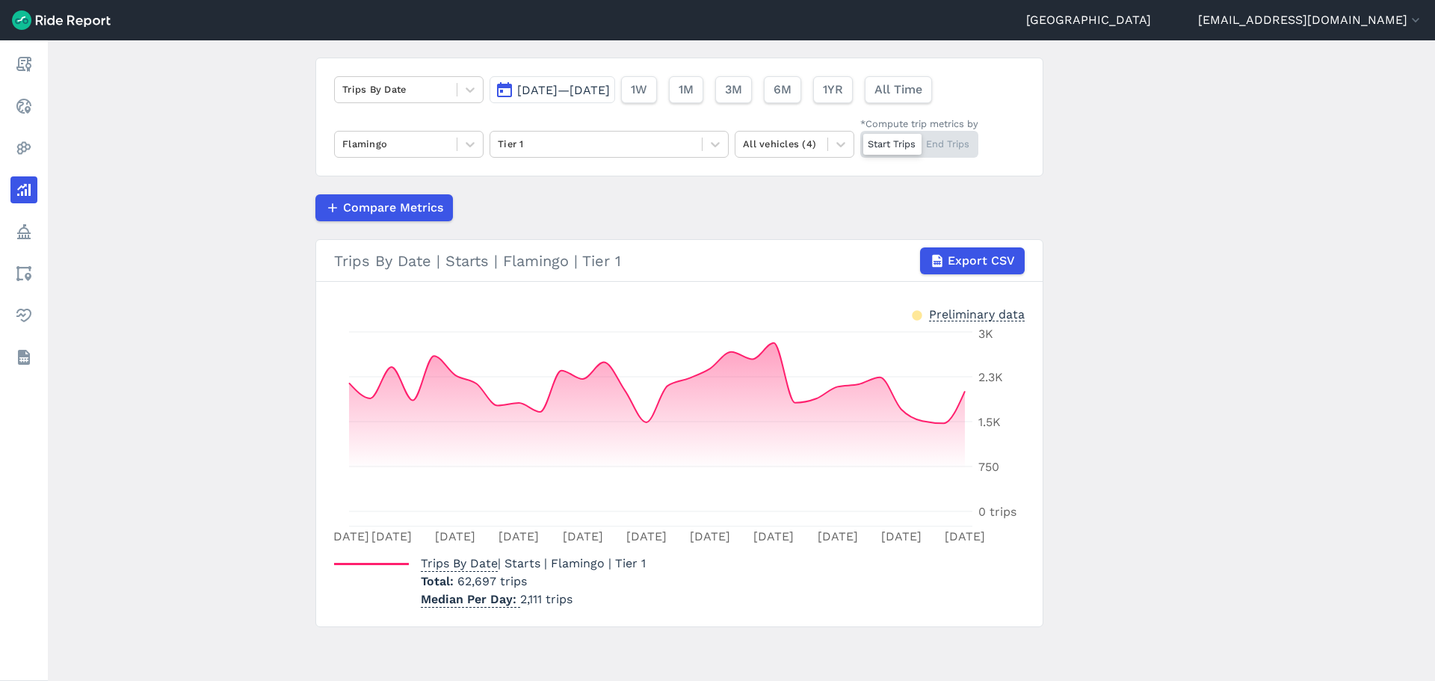
click at [610, 90] on span "[DATE]—[DATE]" at bounding box center [563, 90] width 93 height 14
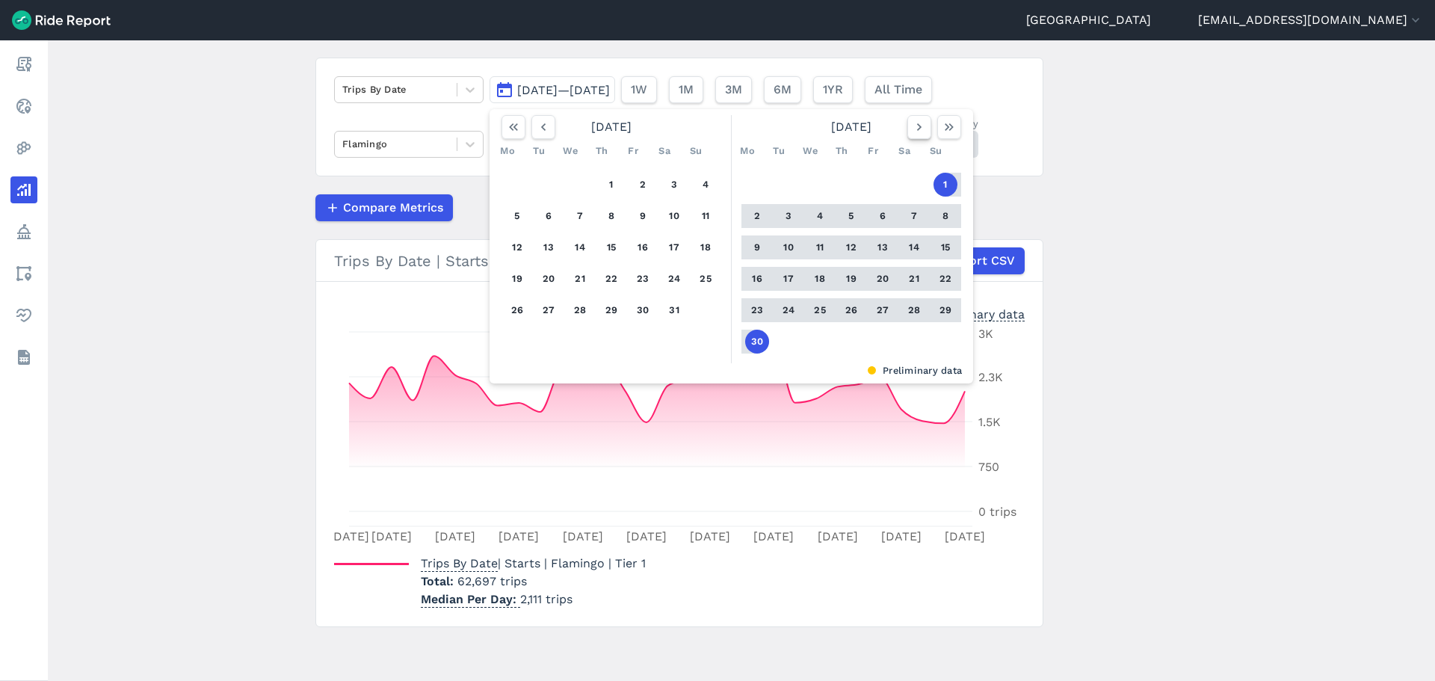
click at [922, 127] on icon "button" at bounding box center [919, 127] width 15 height 15
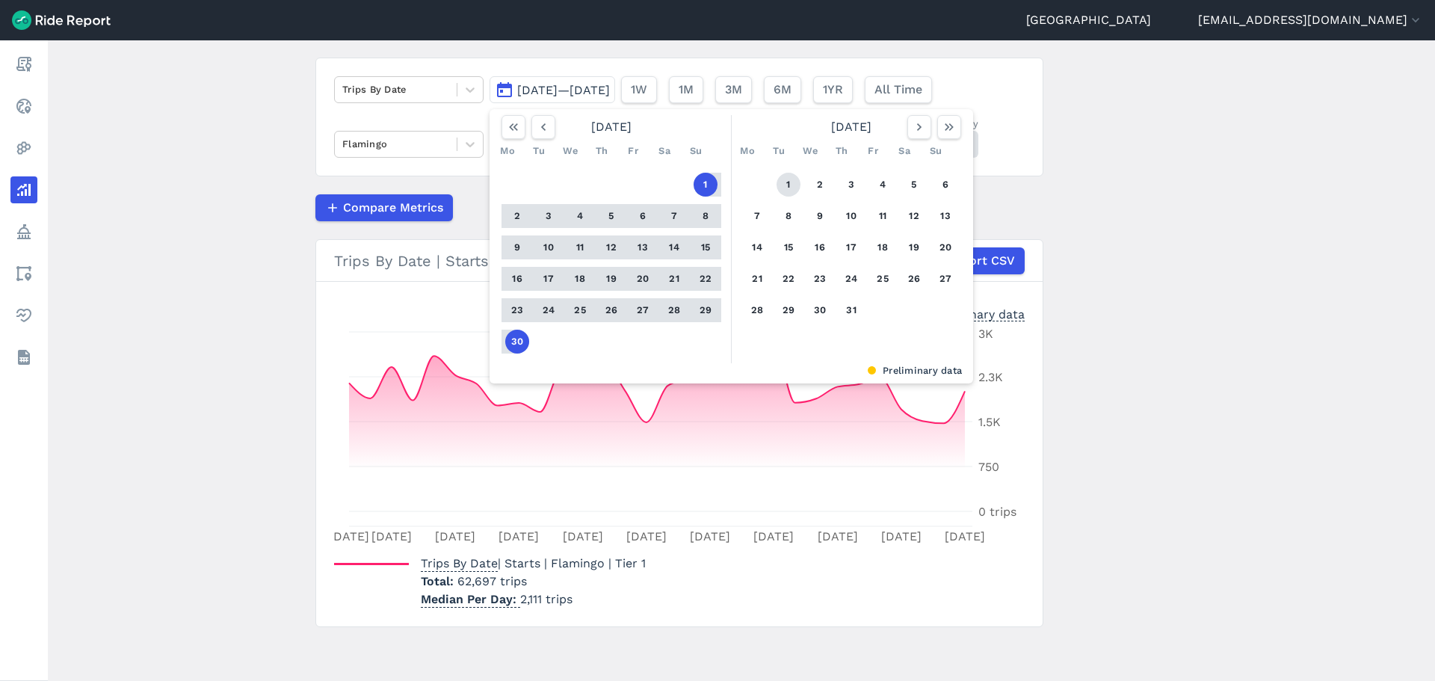
click at [782, 188] on button "1" at bounding box center [789, 185] width 24 height 24
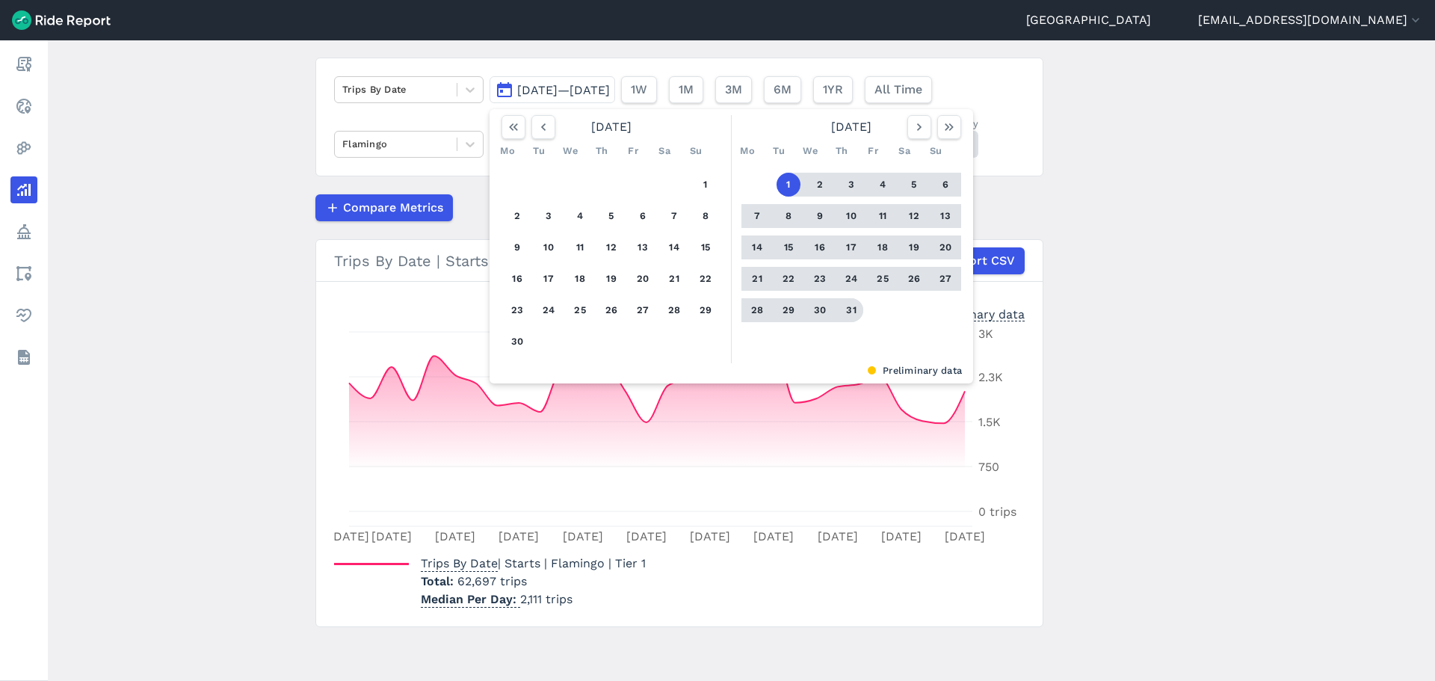
click at [849, 310] on button "31" at bounding box center [852, 310] width 24 height 24
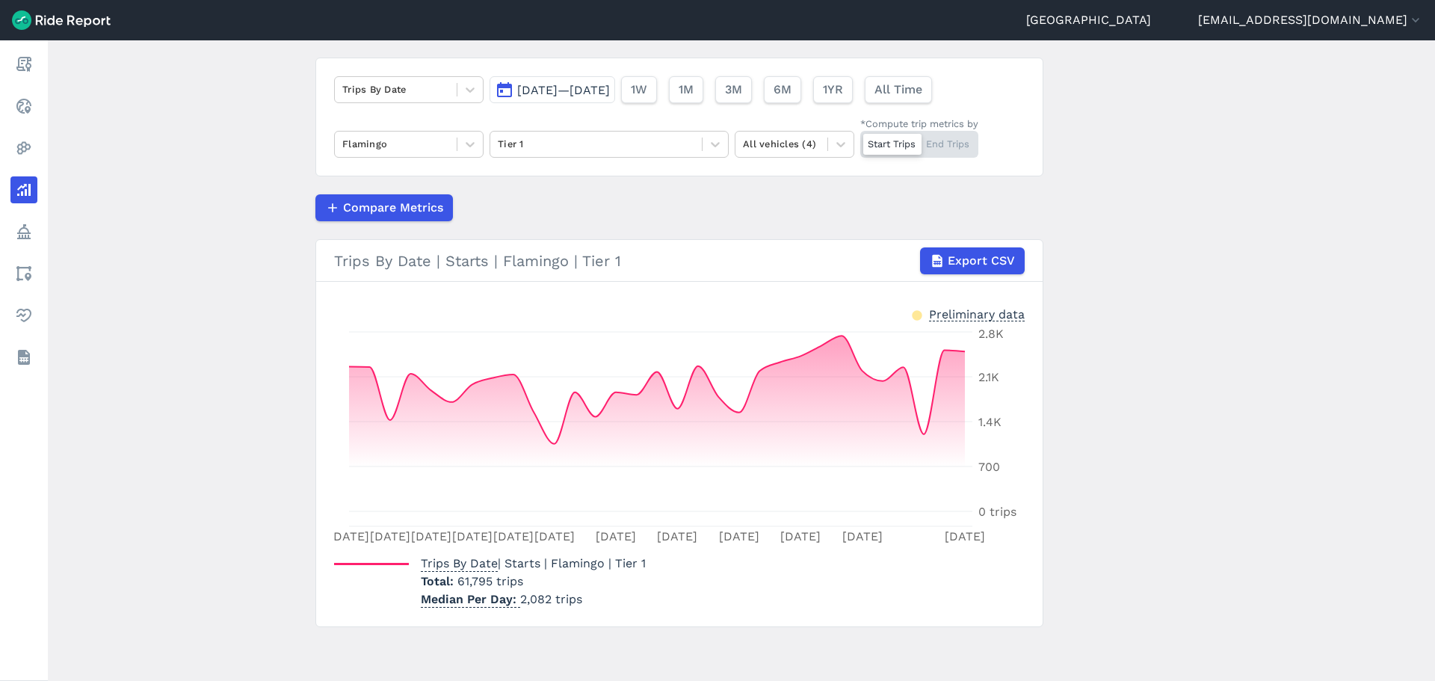
click at [610, 90] on span "[DATE]—[DATE]" at bounding box center [563, 90] width 93 height 14
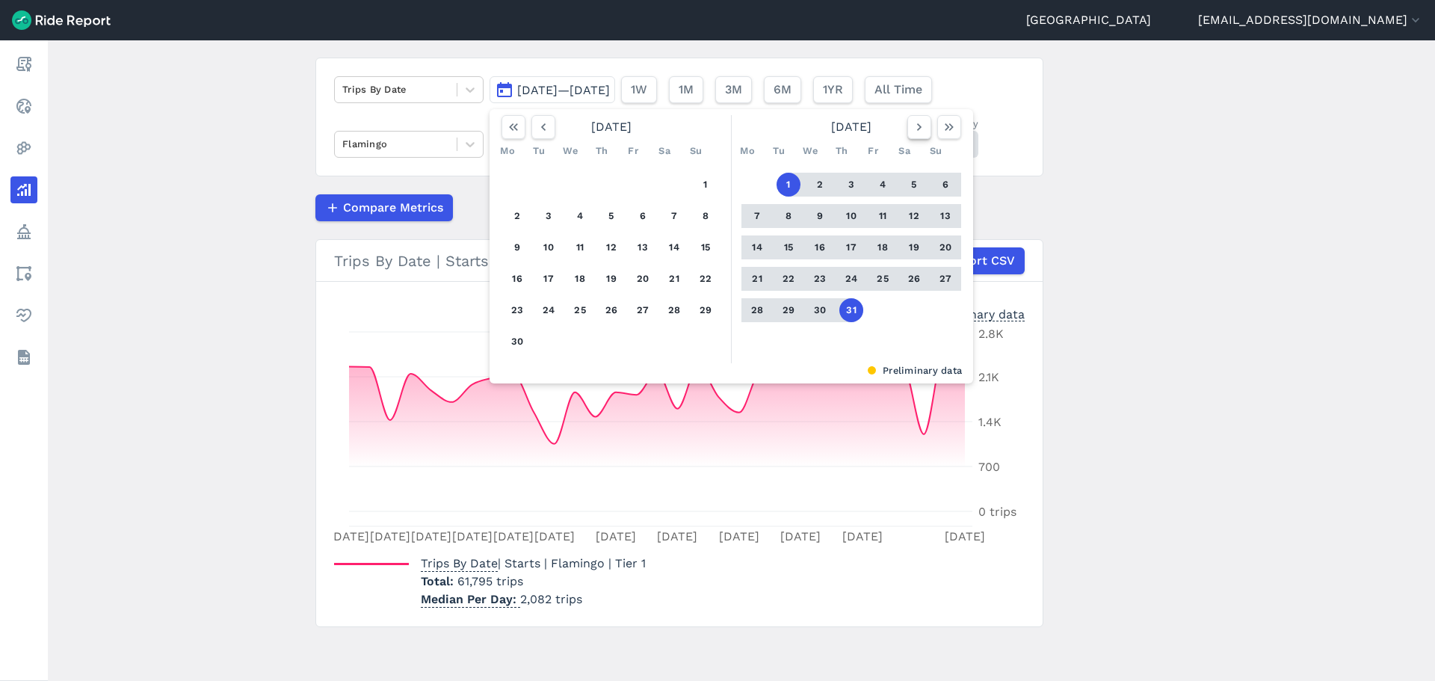
click at [912, 138] on button "button" at bounding box center [920, 127] width 24 height 24
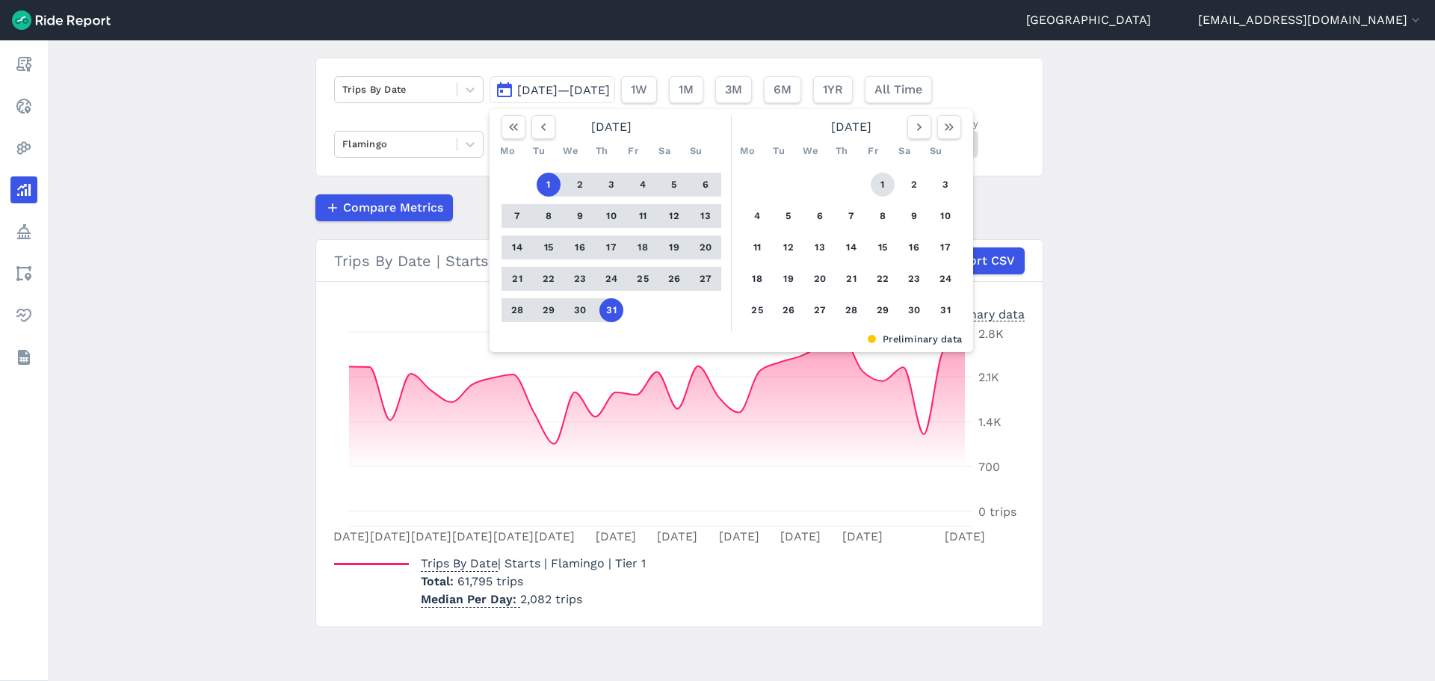
click at [880, 189] on button "1" at bounding box center [883, 185] width 24 height 24
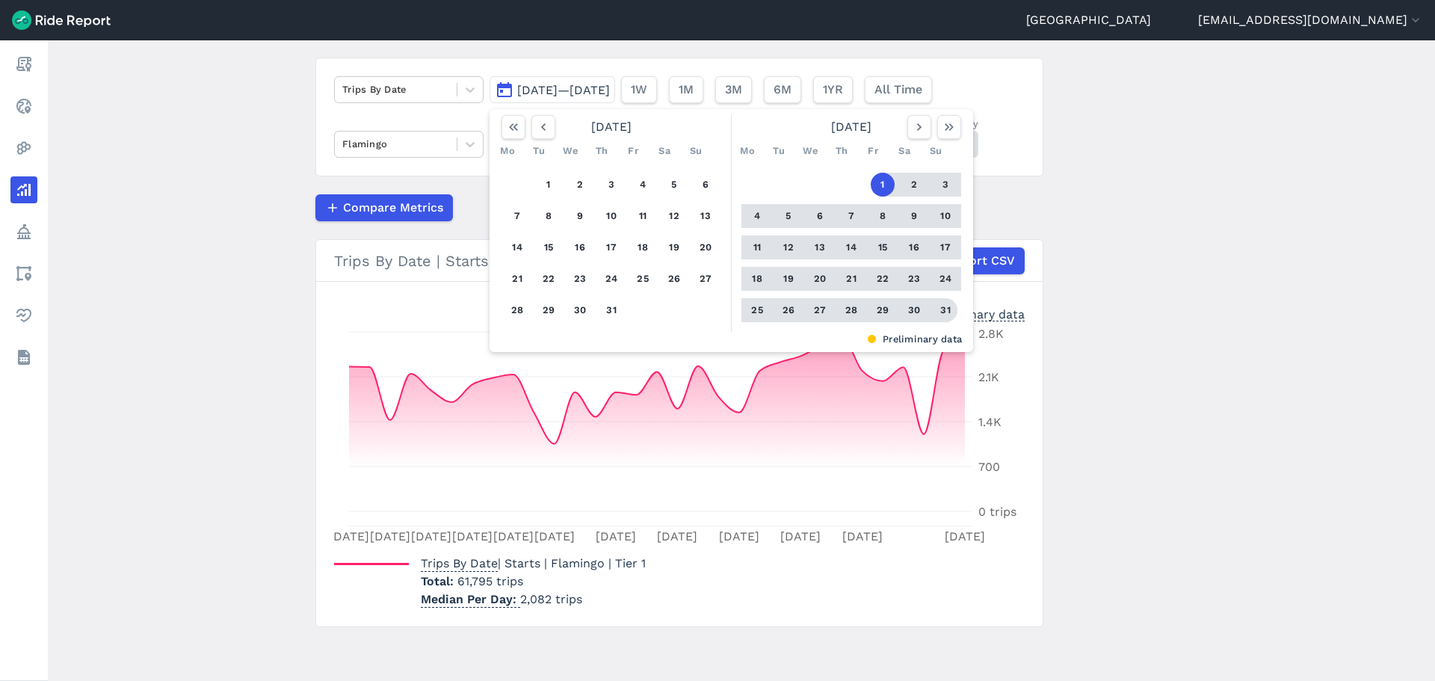
click at [940, 300] on button "31" at bounding box center [946, 310] width 24 height 24
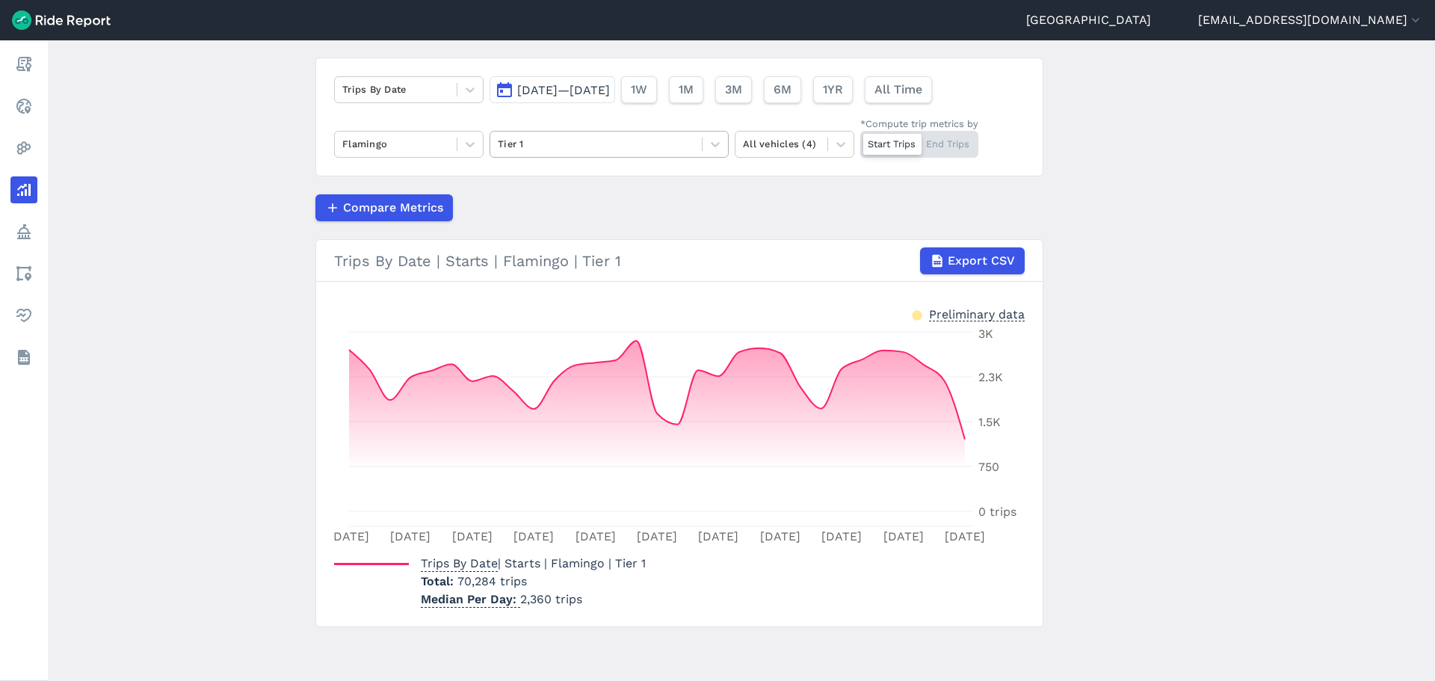
click at [596, 141] on div at bounding box center [596, 143] width 197 height 17
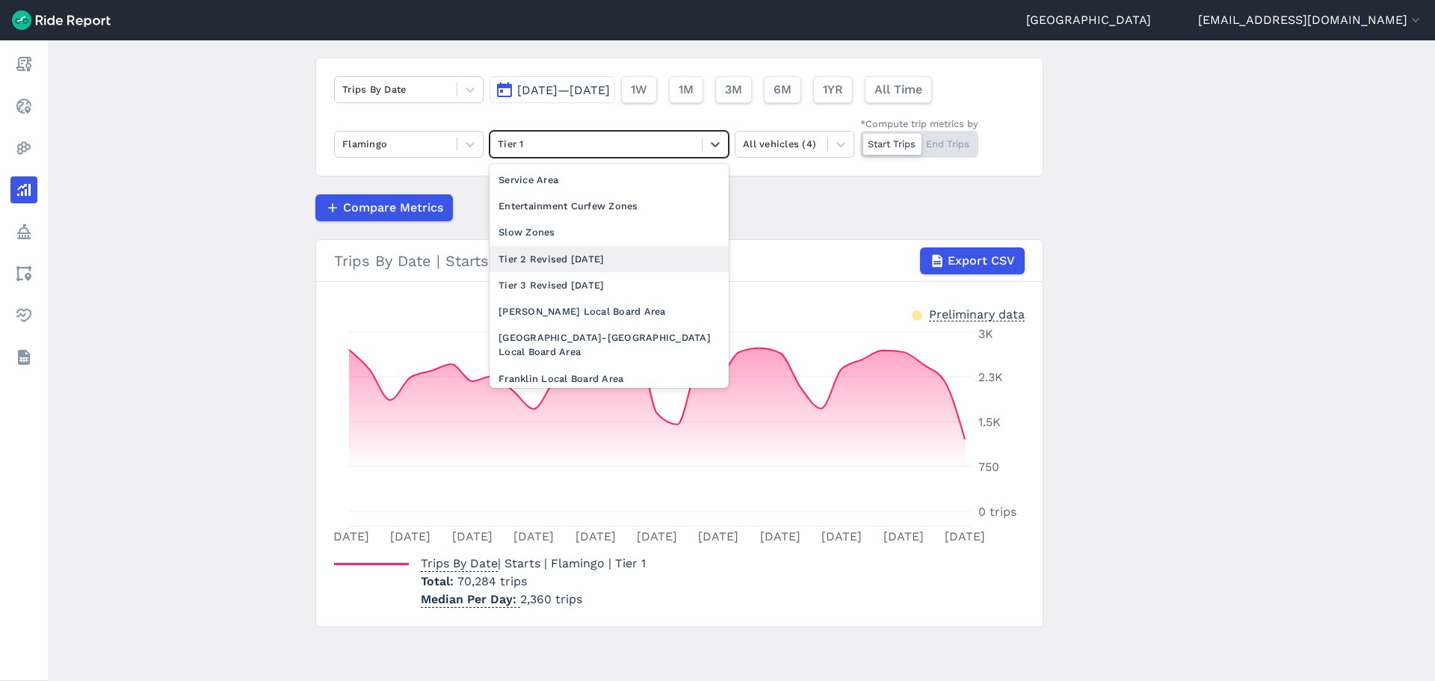
click at [549, 257] on div "Tier 2 Revised [DATE]" at bounding box center [609, 259] width 239 height 26
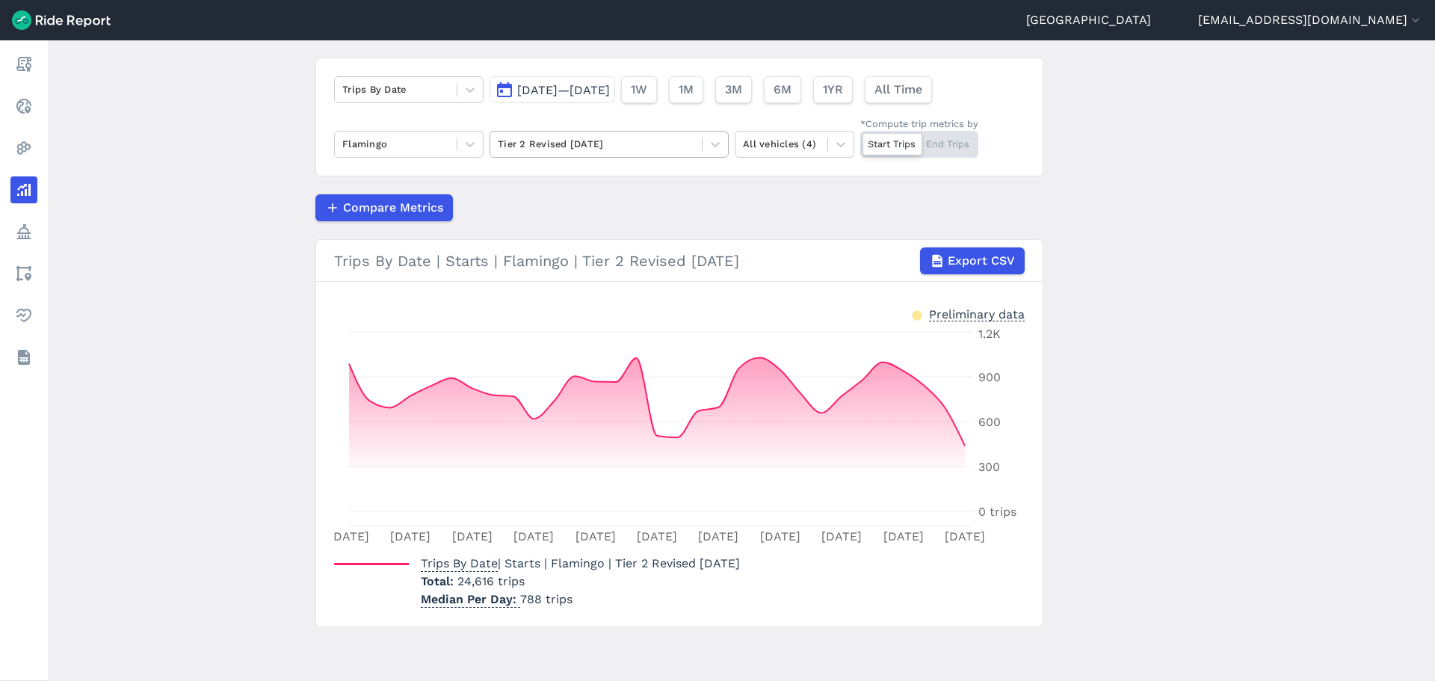
click at [648, 146] on div at bounding box center [596, 143] width 197 height 17
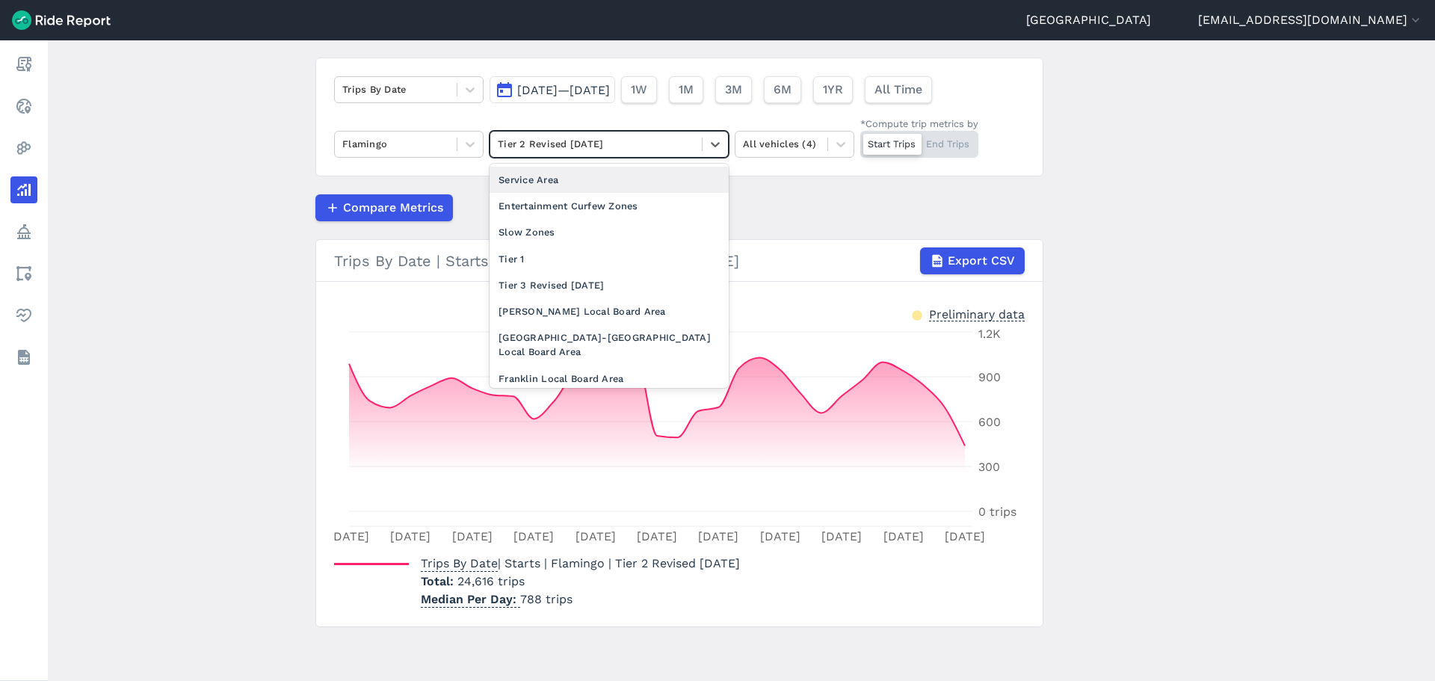
click at [610, 95] on span "[DATE]—[DATE]" at bounding box center [563, 90] width 93 height 14
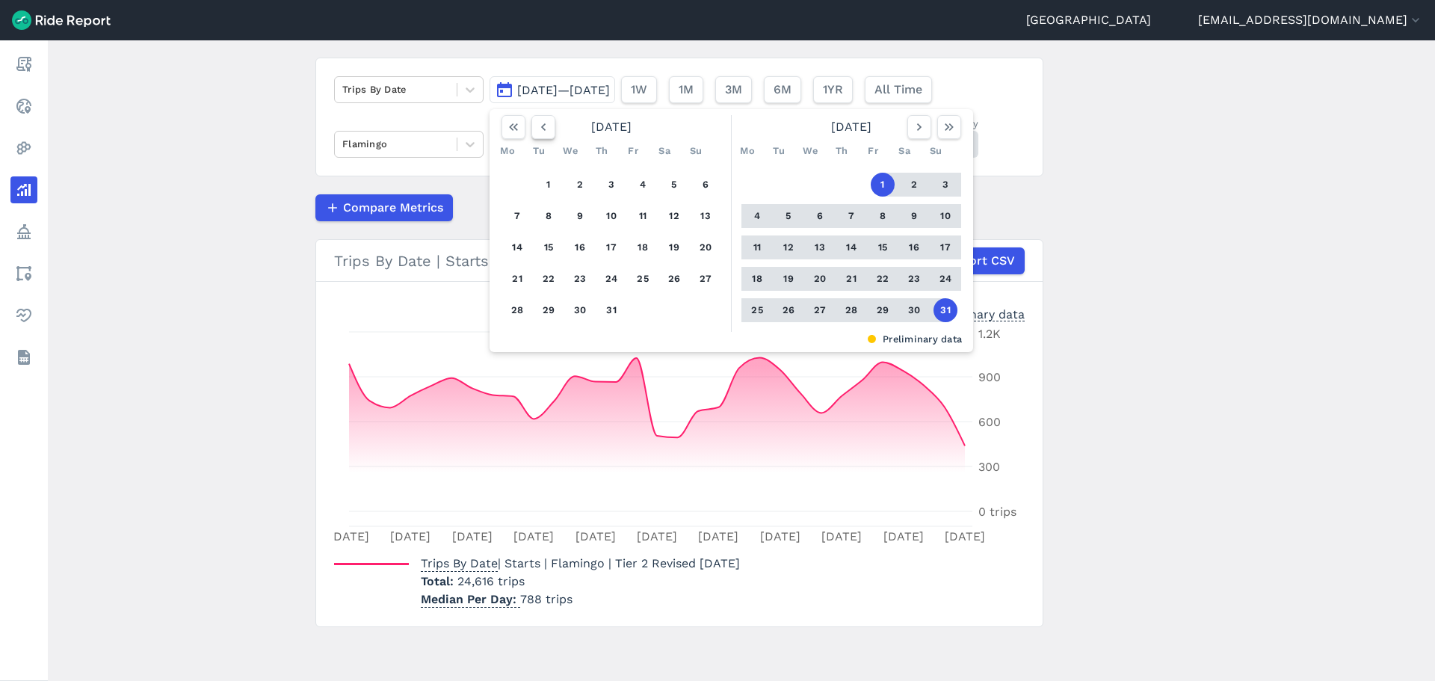
click at [544, 129] on icon "button" at bounding box center [543, 127] width 15 height 15
click at [543, 129] on icon "button" at bounding box center [543, 127] width 15 height 15
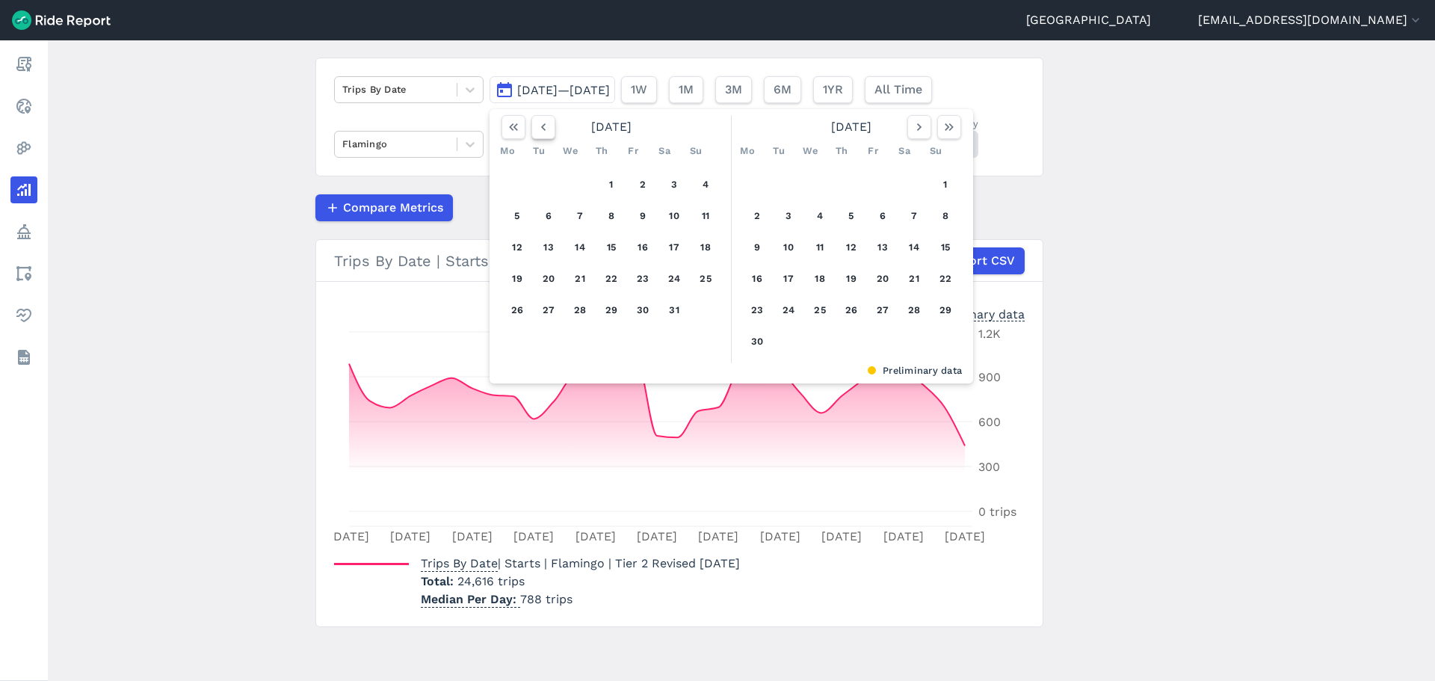
click at [543, 129] on icon "button" at bounding box center [543, 127] width 15 height 15
click at [677, 185] on button "1" at bounding box center [674, 185] width 24 height 24
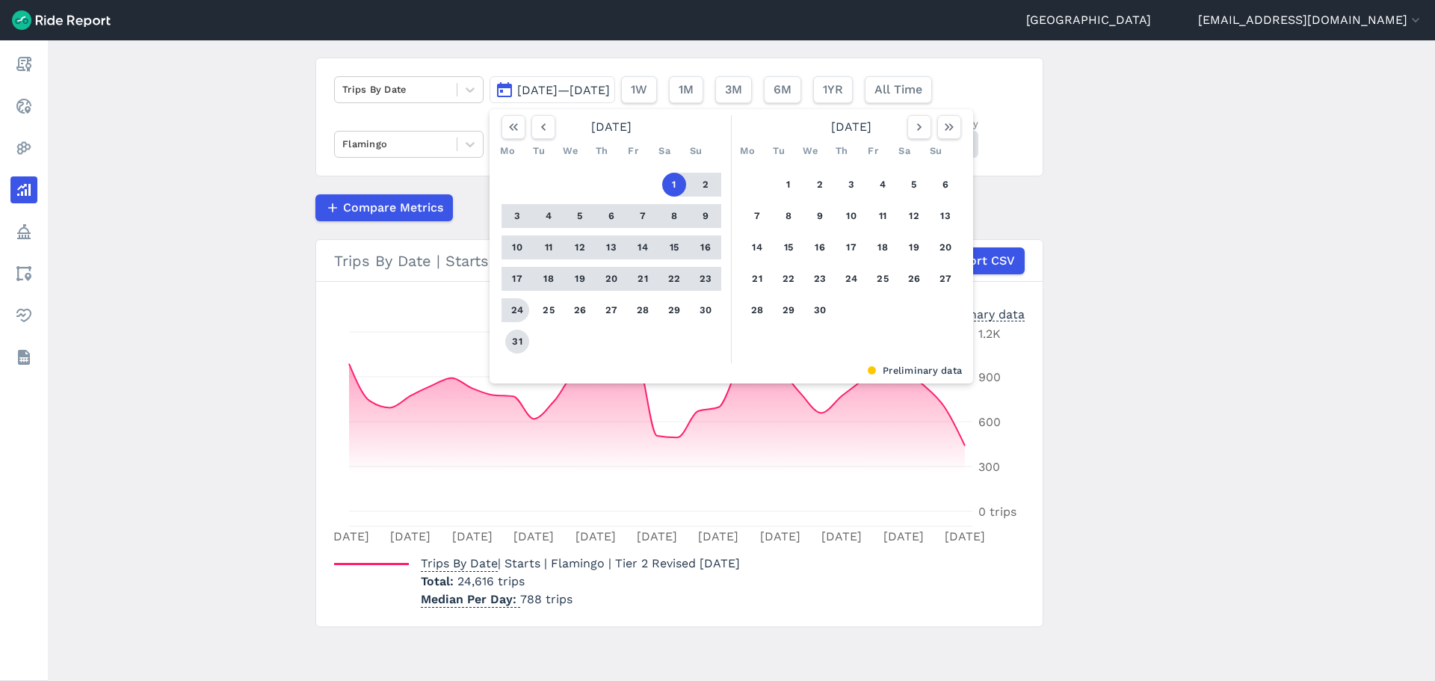
click at [514, 338] on button "31" at bounding box center [517, 342] width 24 height 24
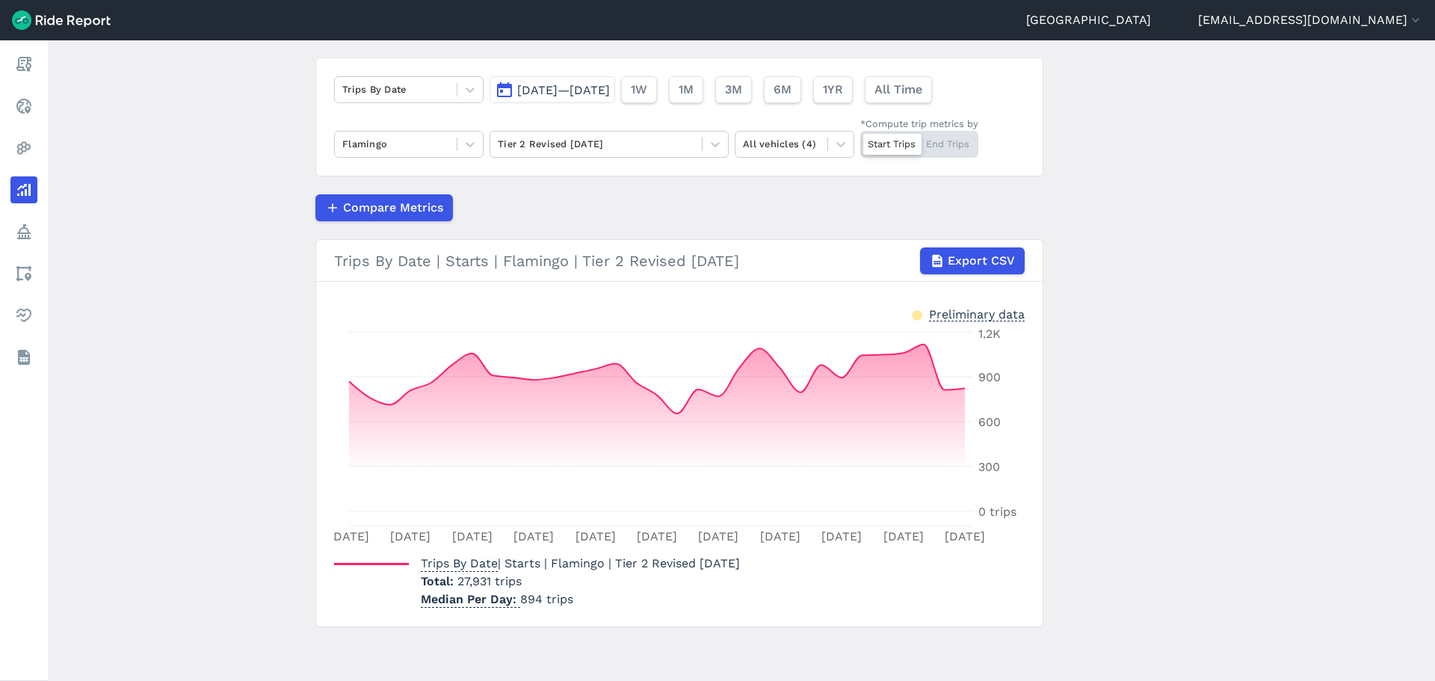
drag, startPoint x: 619, startPoint y: 95, endPoint x: 620, endPoint y: 102, distance: 7.5
click at [610, 95] on span "[DATE]—[DATE]" at bounding box center [563, 90] width 93 height 14
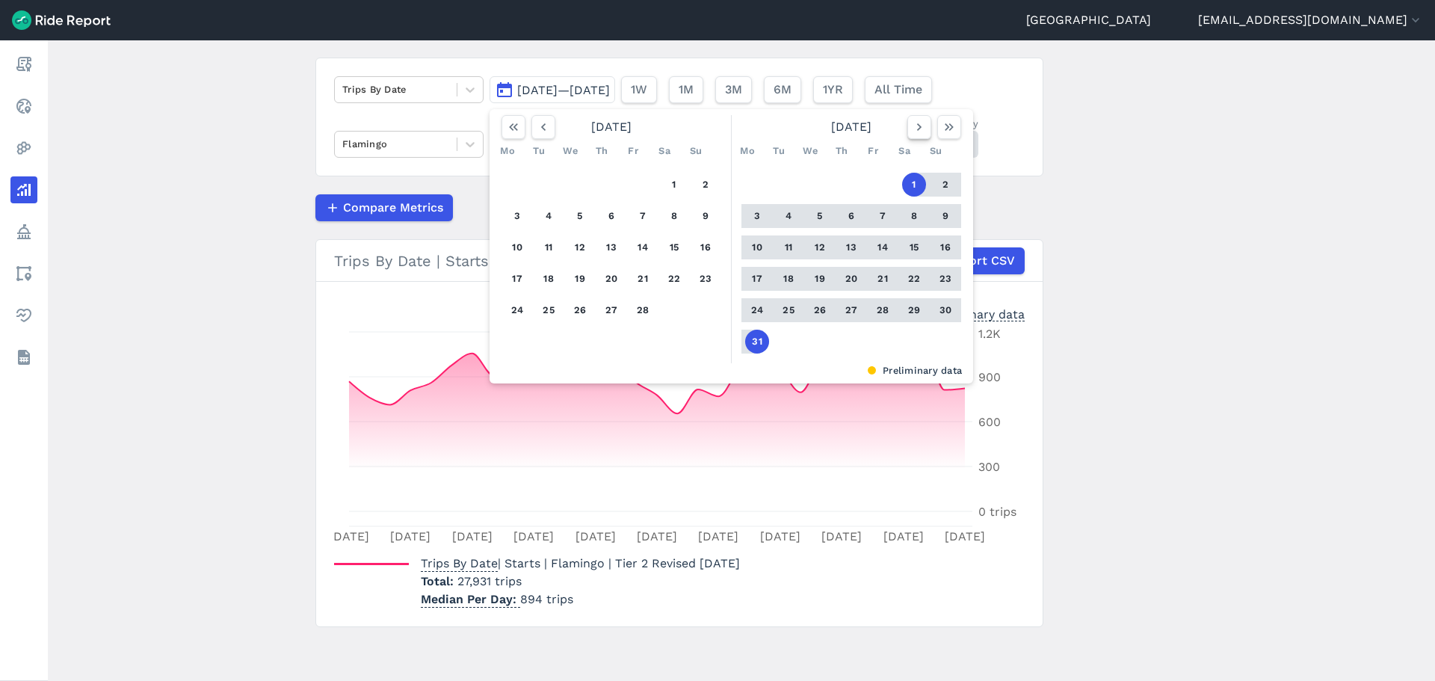
click at [915, 123] on icon "button" at bounding box center [919, 127] width 15 height 15
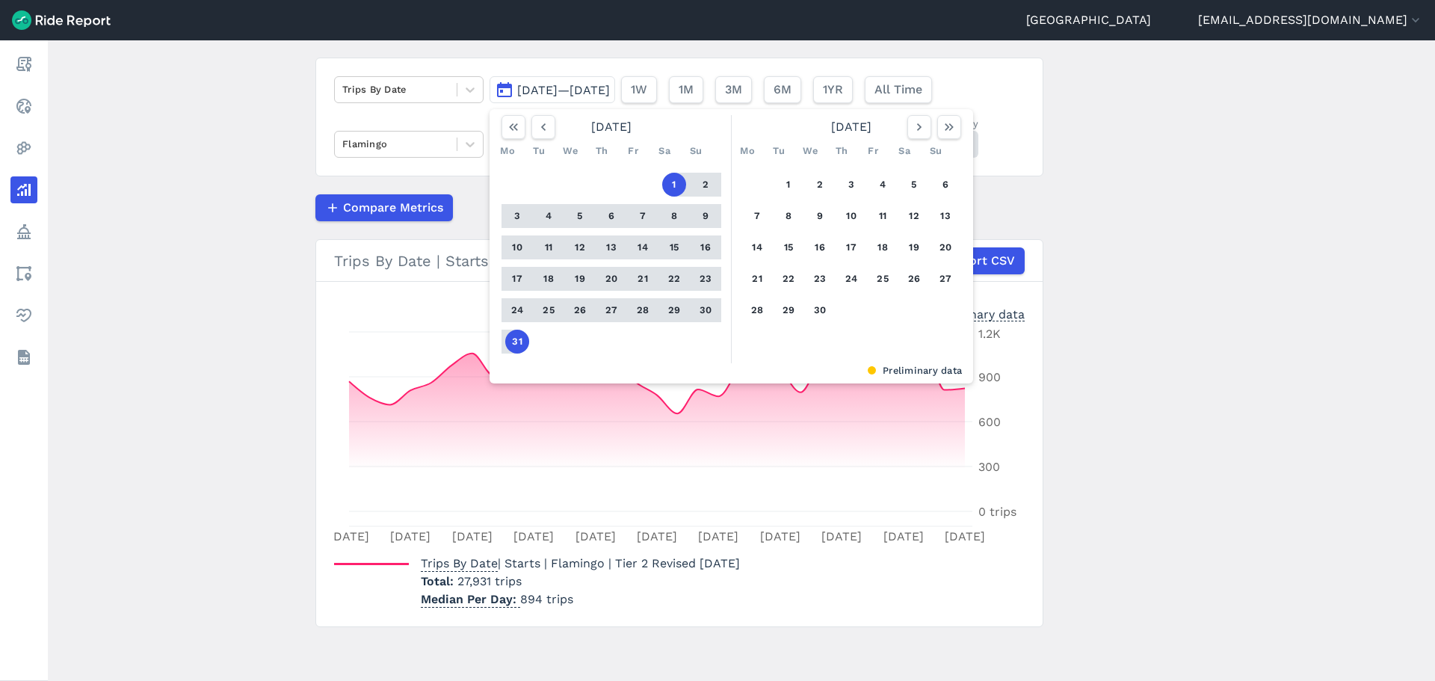
click at [772, 185] on div "1 2 3 4 5 6 7 8 9 10 11 12 13 14 15 16 17 18 19 20 21 22 23 24 25 26 27 28 29 30" at bounding box center [852, 247] width 232 height 169
drag, startPoint x: 775, startPoint y: 187, endPoint x: 783, endPoint y: 241, distance: 54.3
click at [777, 186] on button "1" at bounding box center [789, 185] width 24 height 24
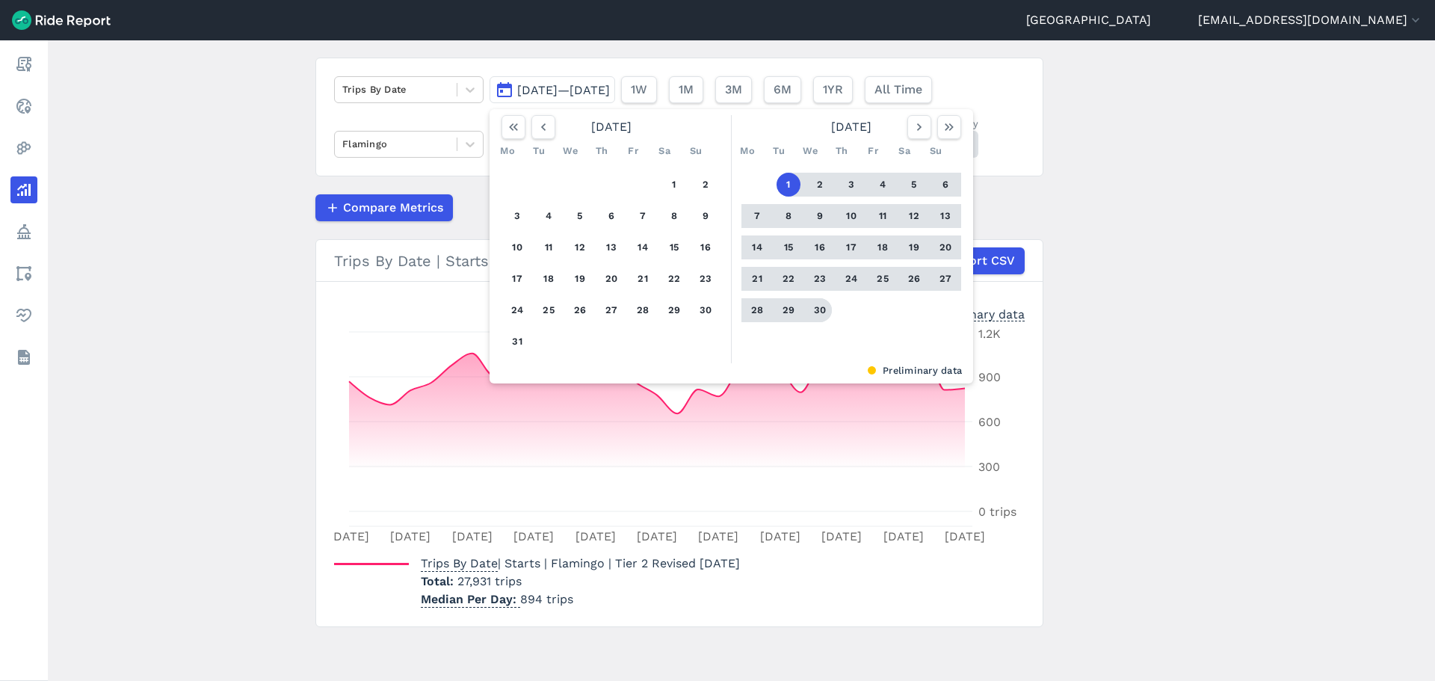
click at [813, 314] on button "30" at bounding box center [820, 310] width 24 height 24
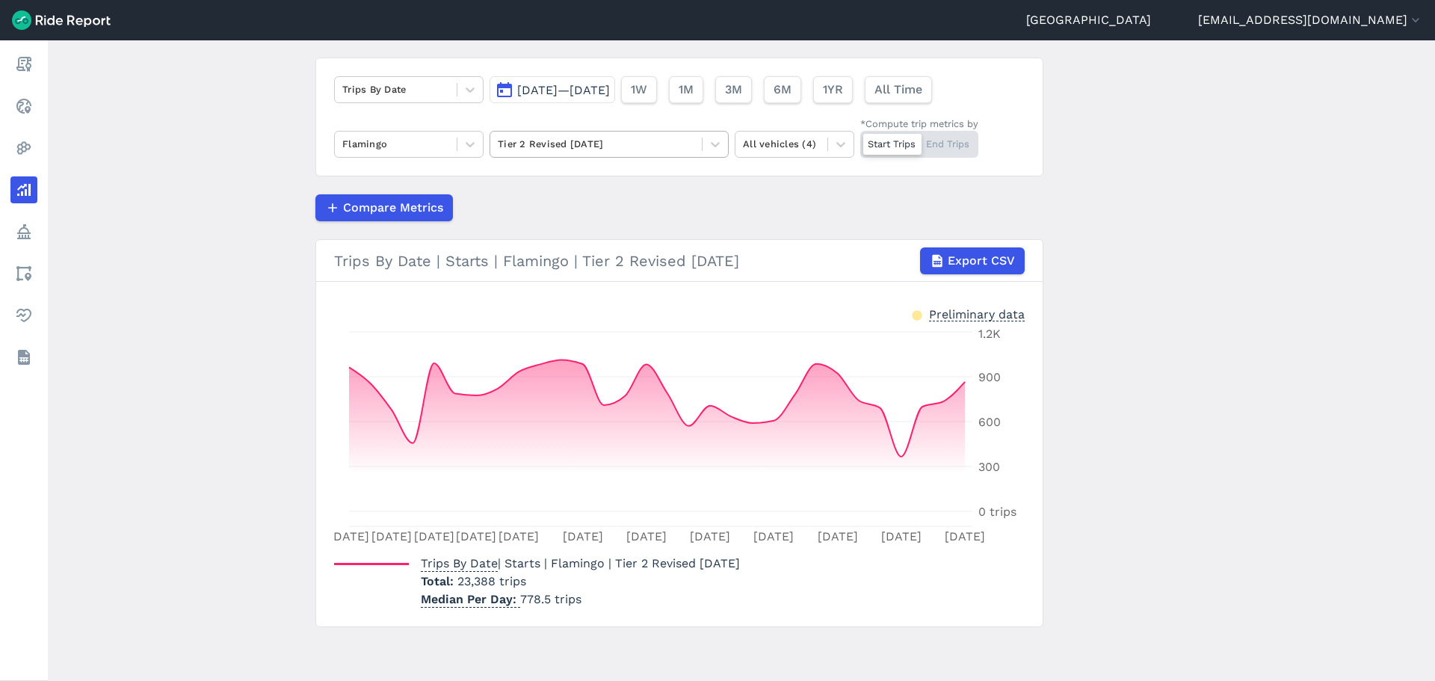
click at [665, 146] on div at bounding box center [596, 143] width 197 height 17
click at [620, 65] on div "Trips By Date [DATE]—[DATE] 1W 1M 3M 6M 1YR All Time Flamingo Select is focused…" at bounding box center [680, 117] width 728 height 119
click at [610, 84] on span "[DATE]—[DATE]" at bounding box center [563, 90] width 93 height 14
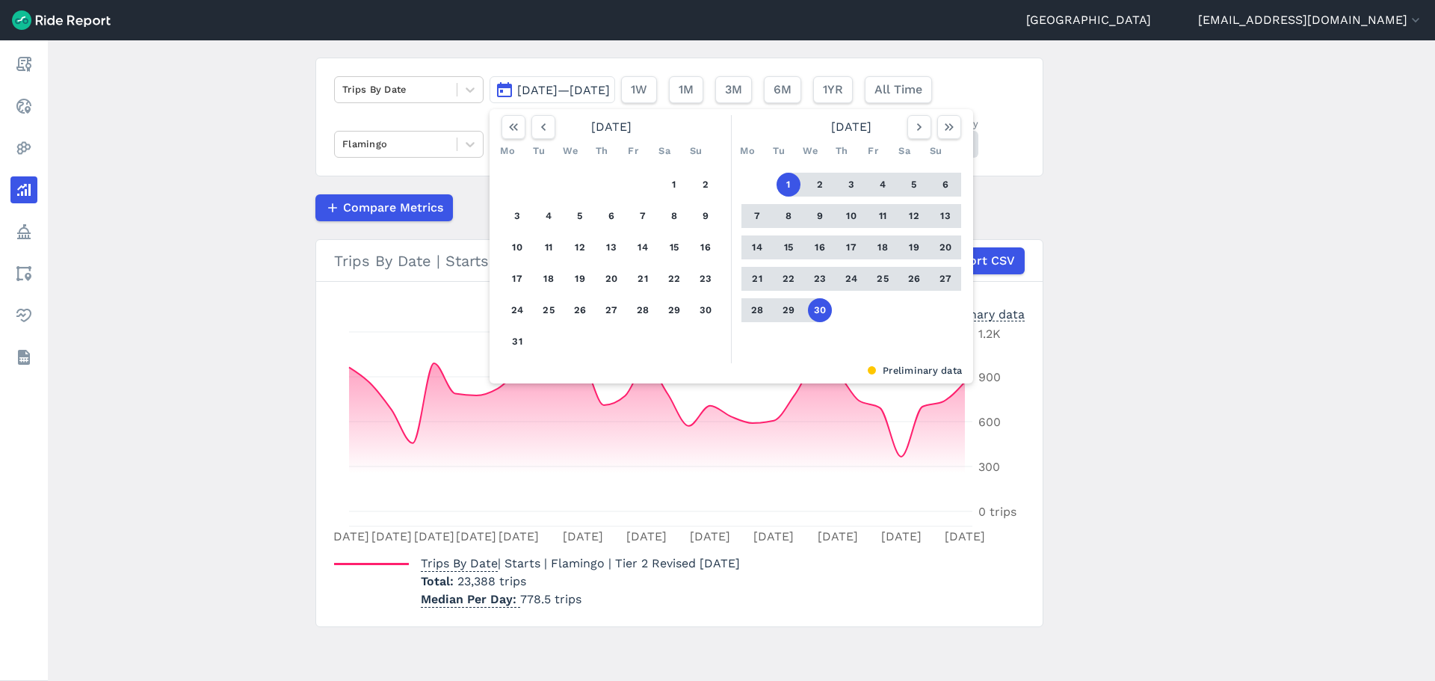
click at [932, 123] on div at bounding box center [935, 127] width 54 height 24
click at [922, 130] on icon "button" at bounding box center [919, 127] width 15 height 15
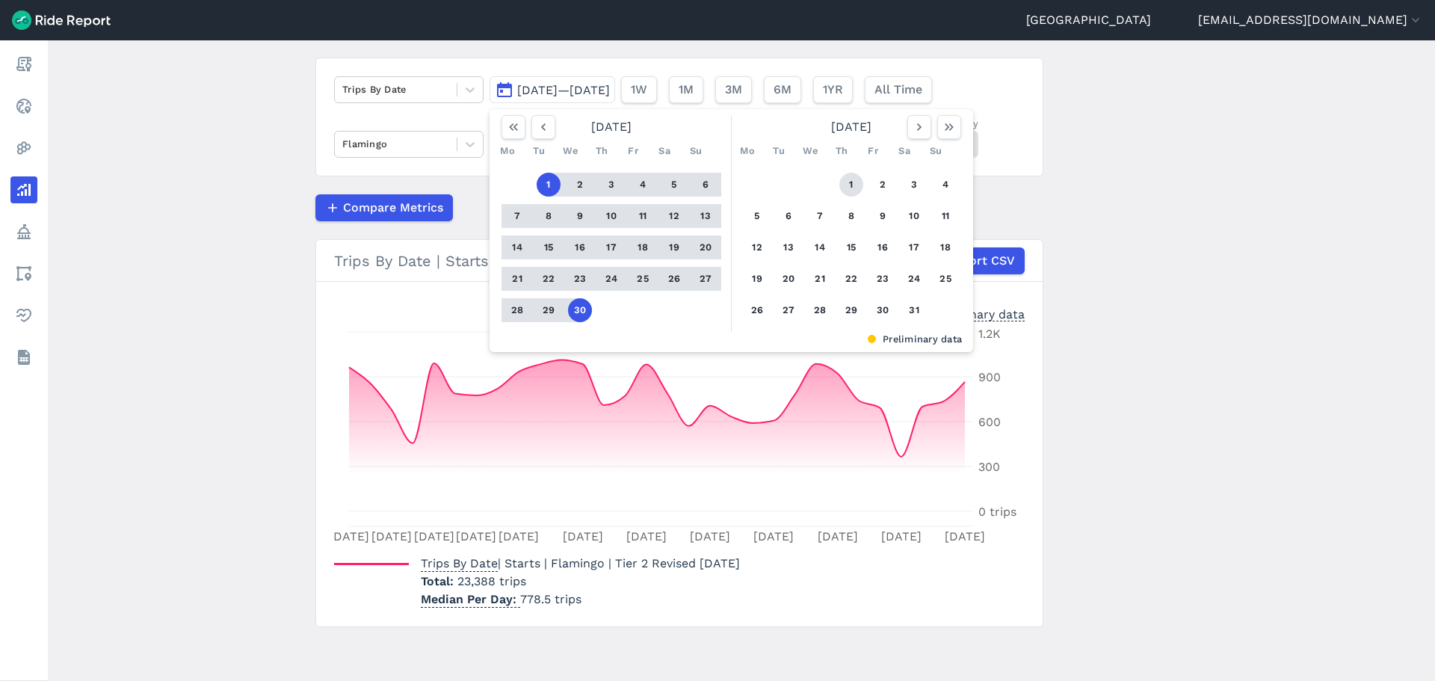
click at [849, 180] on button "1" at bounding box center [852, 185] width 24 height 24
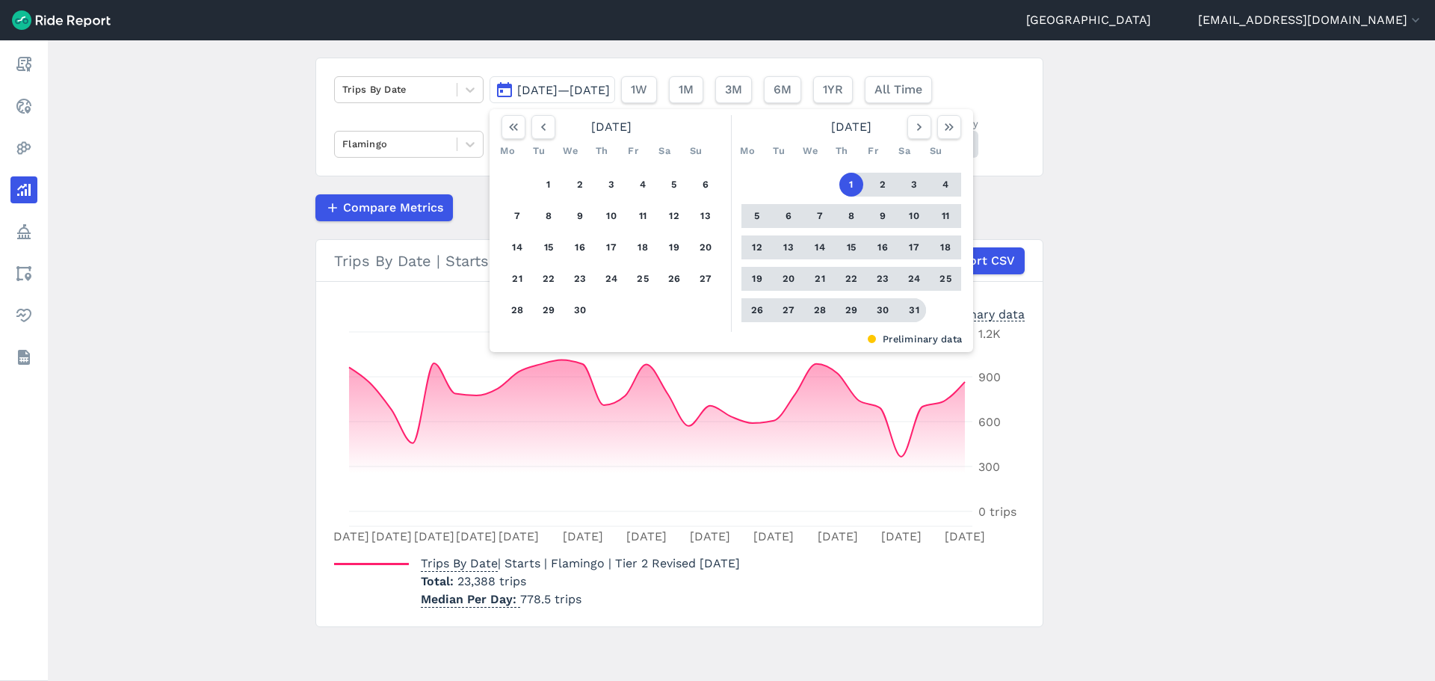
click at [906, 304] on button "31" at bounding box center [914, 310] width 24 height 24
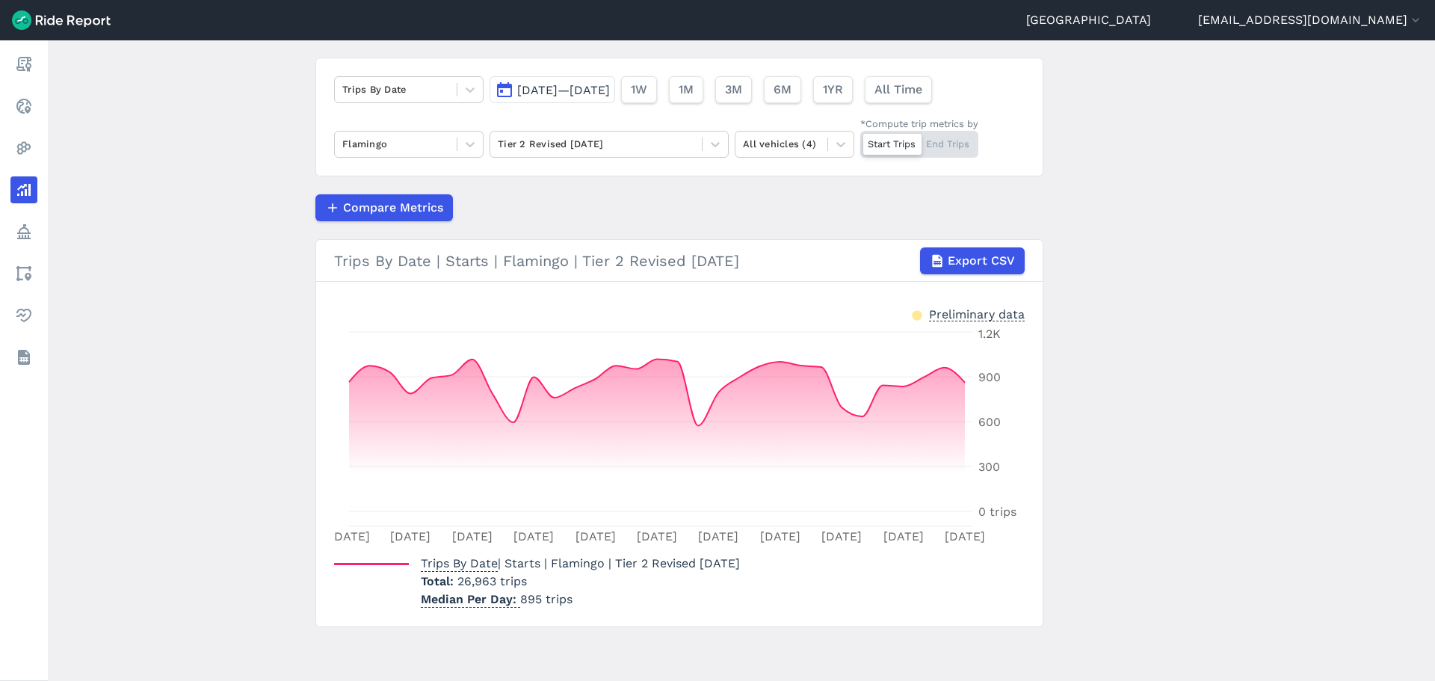
click at [615, 99] on button "[DATE]—[DATE]" at bounding box center [553, 89] width 126 height 27
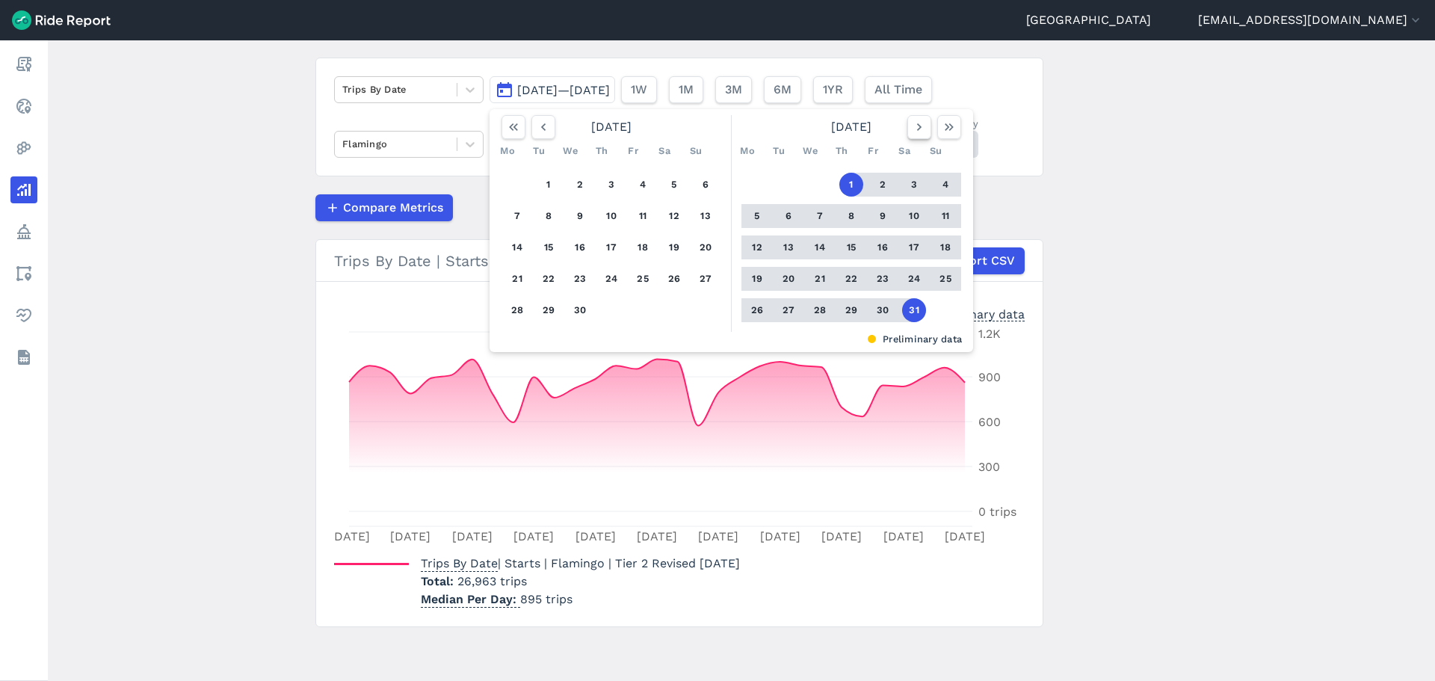
click at [914, 126] on icon "button" at bounding box center [919, 127] width 15 height 15
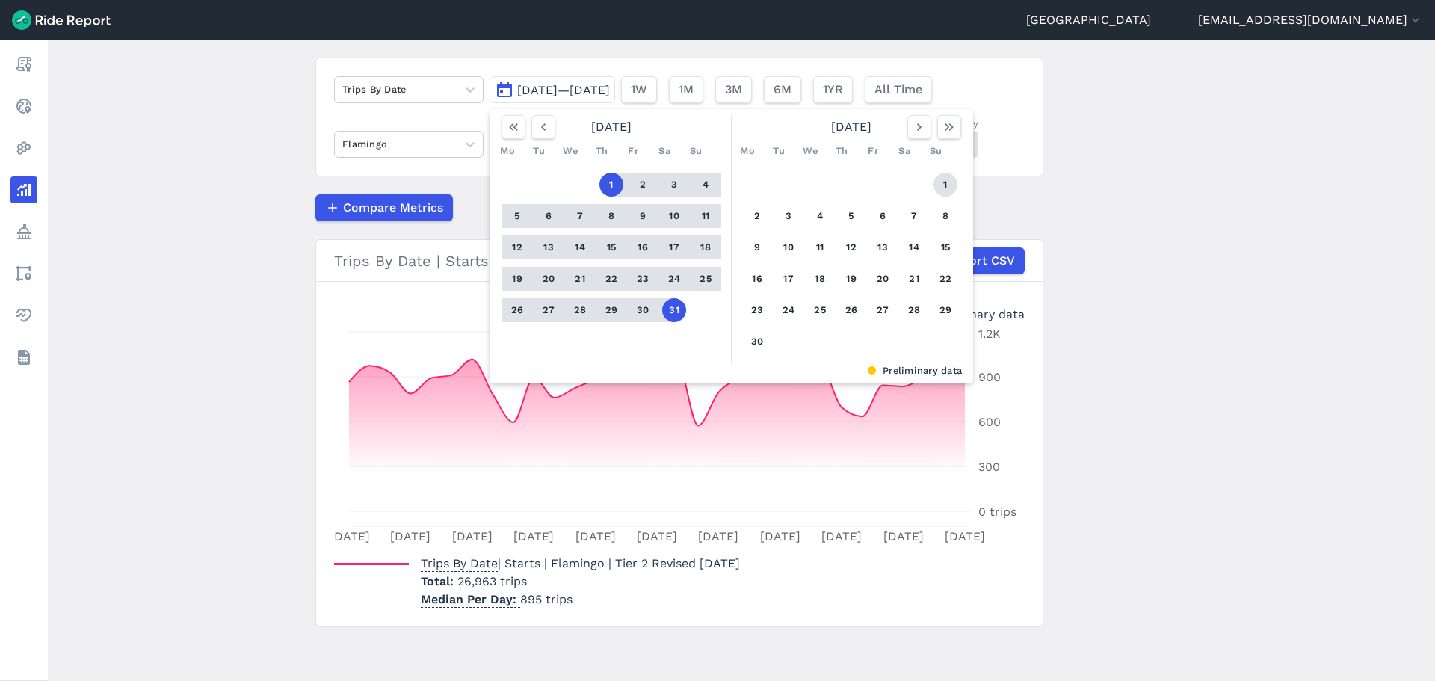
click at [949, 187] on button "1" at bounding box center [946, 185] width 24 height 24
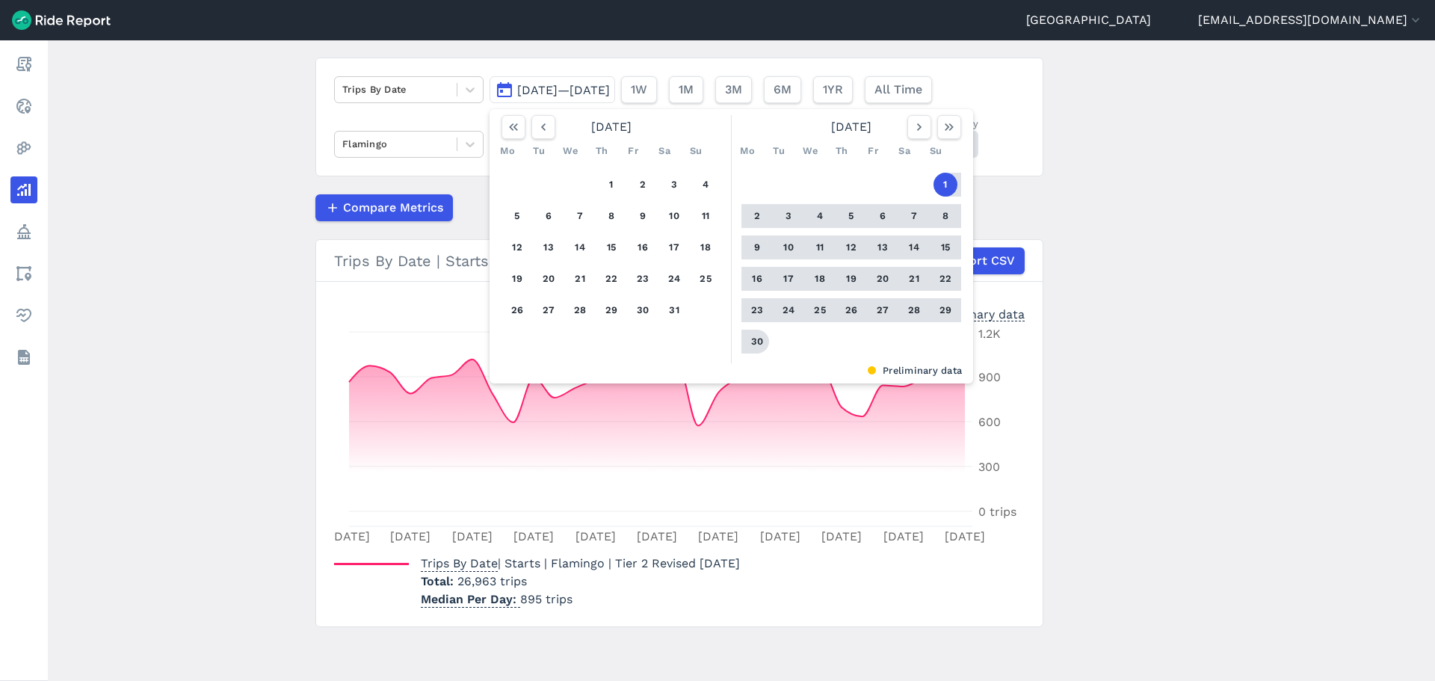
click at [751, 342] on button "30" at bounding box center [757, 342] width 24 height 24
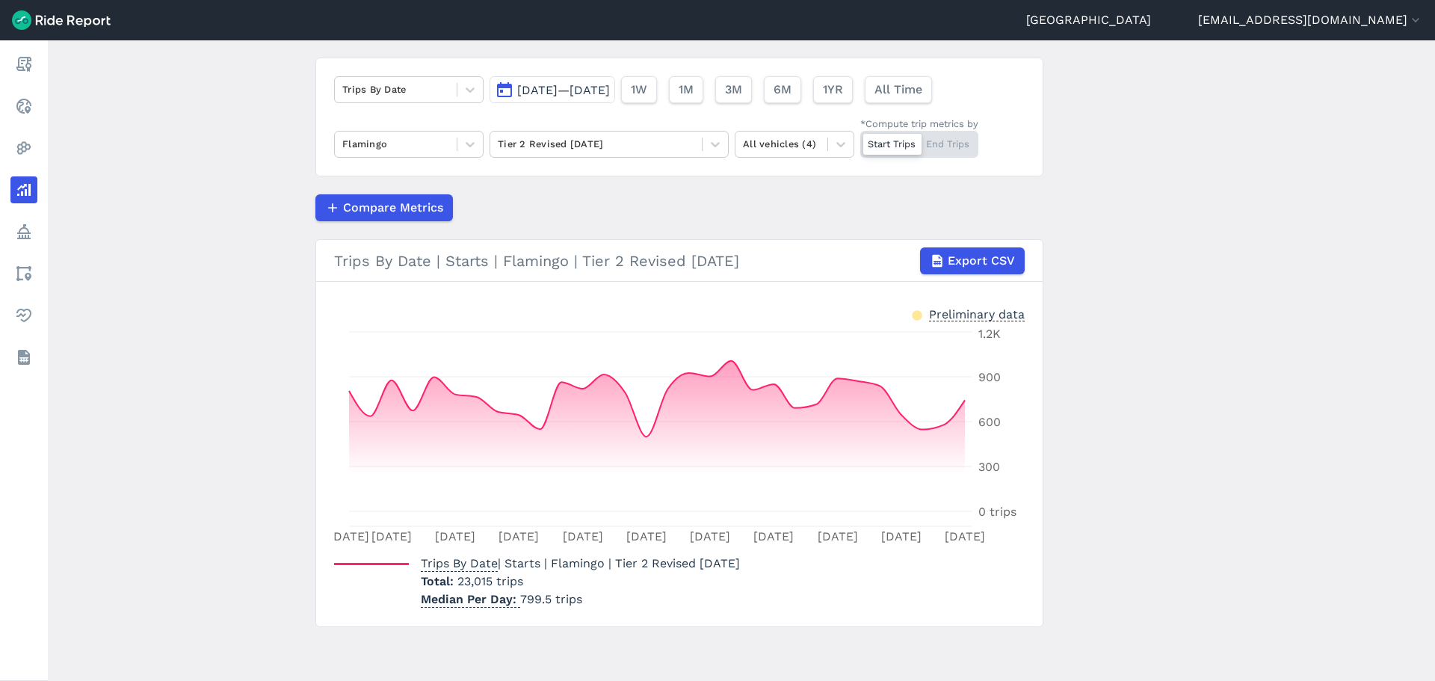
click at [610, 92] on span "[DATE]—[DATE]" at bounding box center [563, 90] width 93 height 14
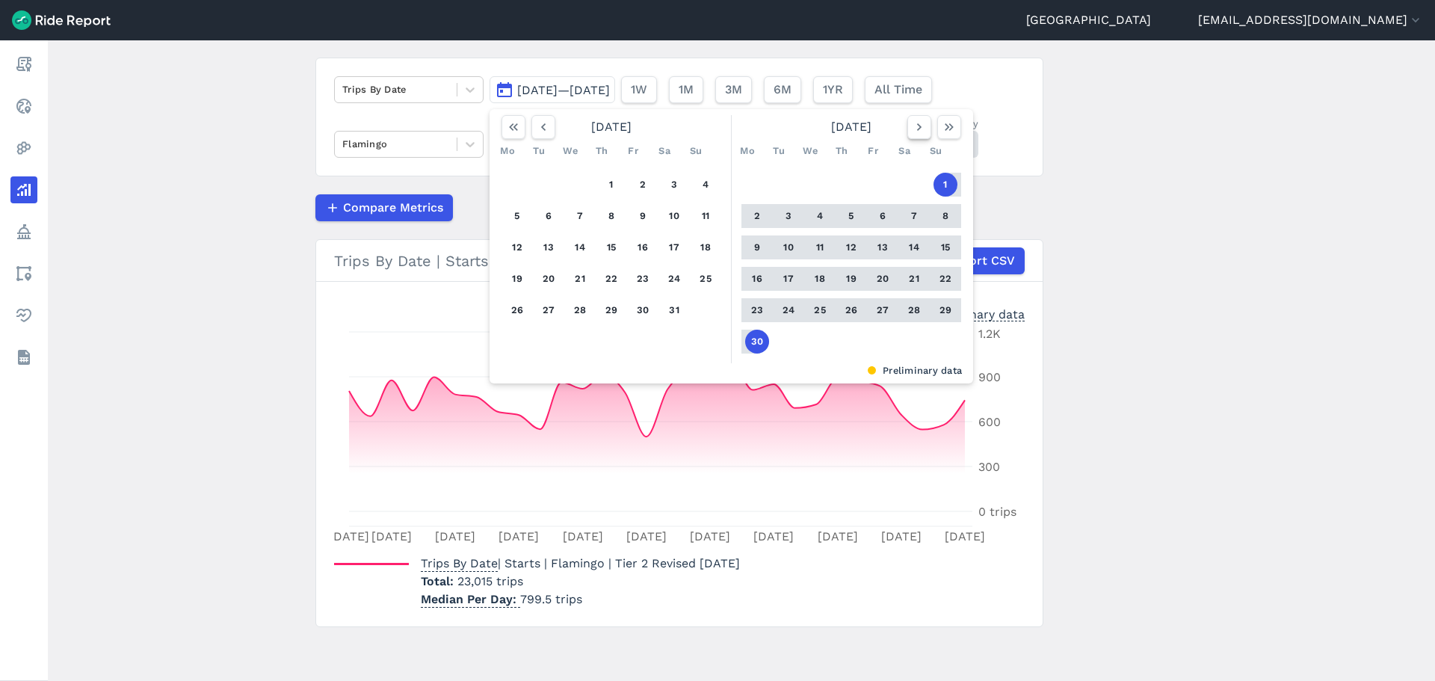
click at [913, 129] on icon "button" at bounding box center [919, 127] width 15 height 15
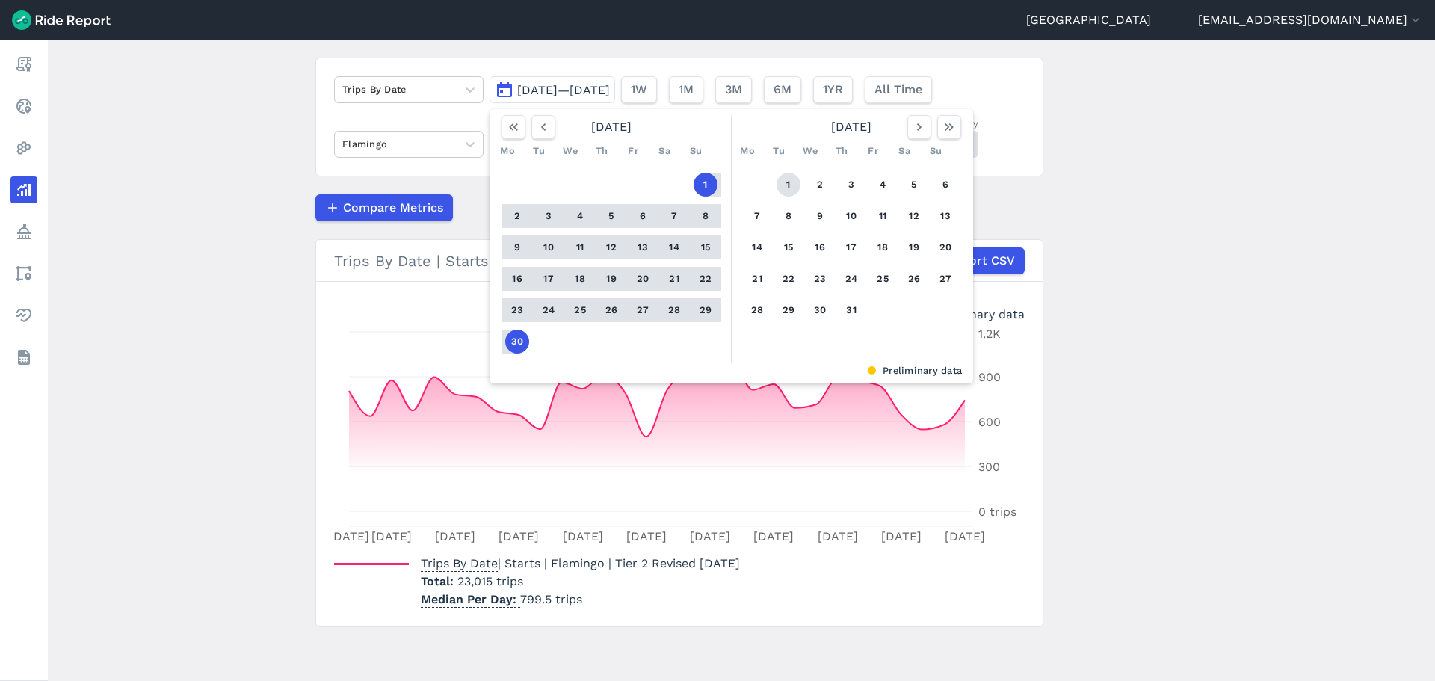
click at [793, 188] on button "1" at bounding box center [789, 185] width 24 height 24
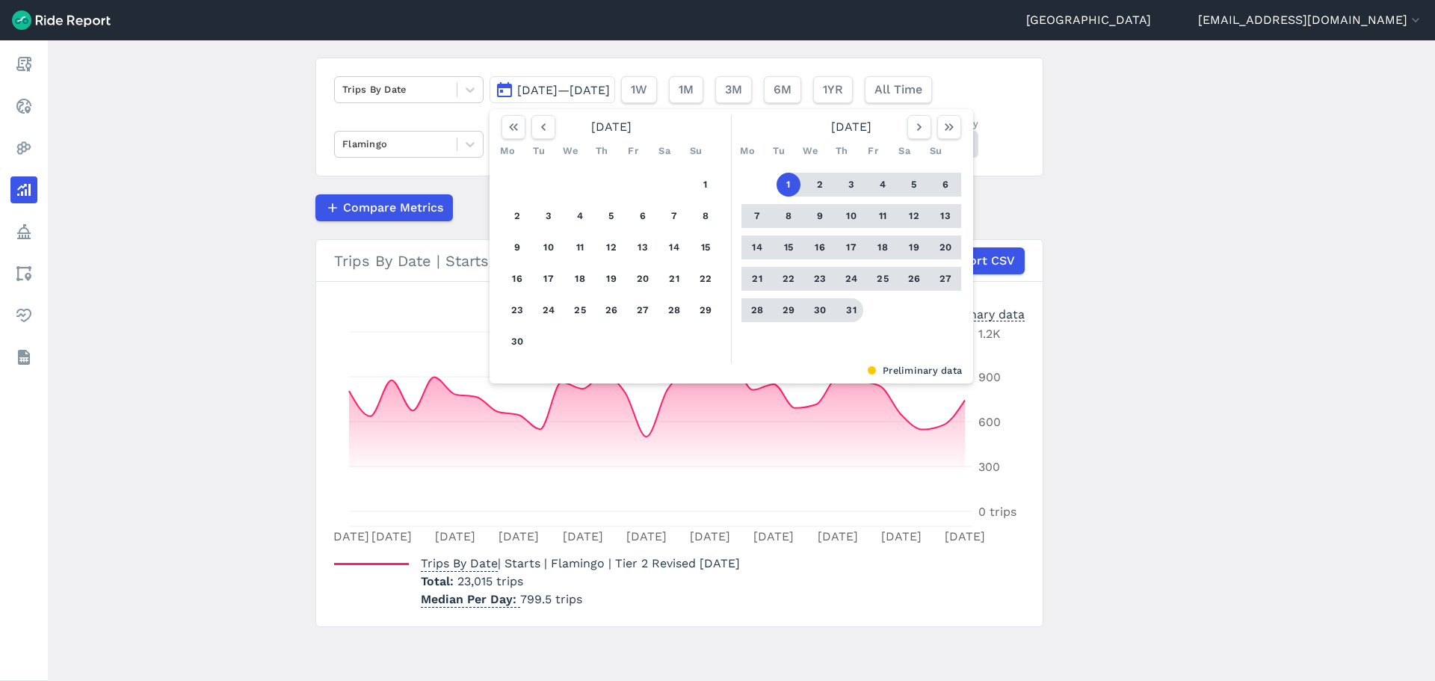
click at [845, 310] on button "31" at bounding box center [852, 310] width 24 height 24
